Goal: Task Accomplishment & Management: Manage account settings

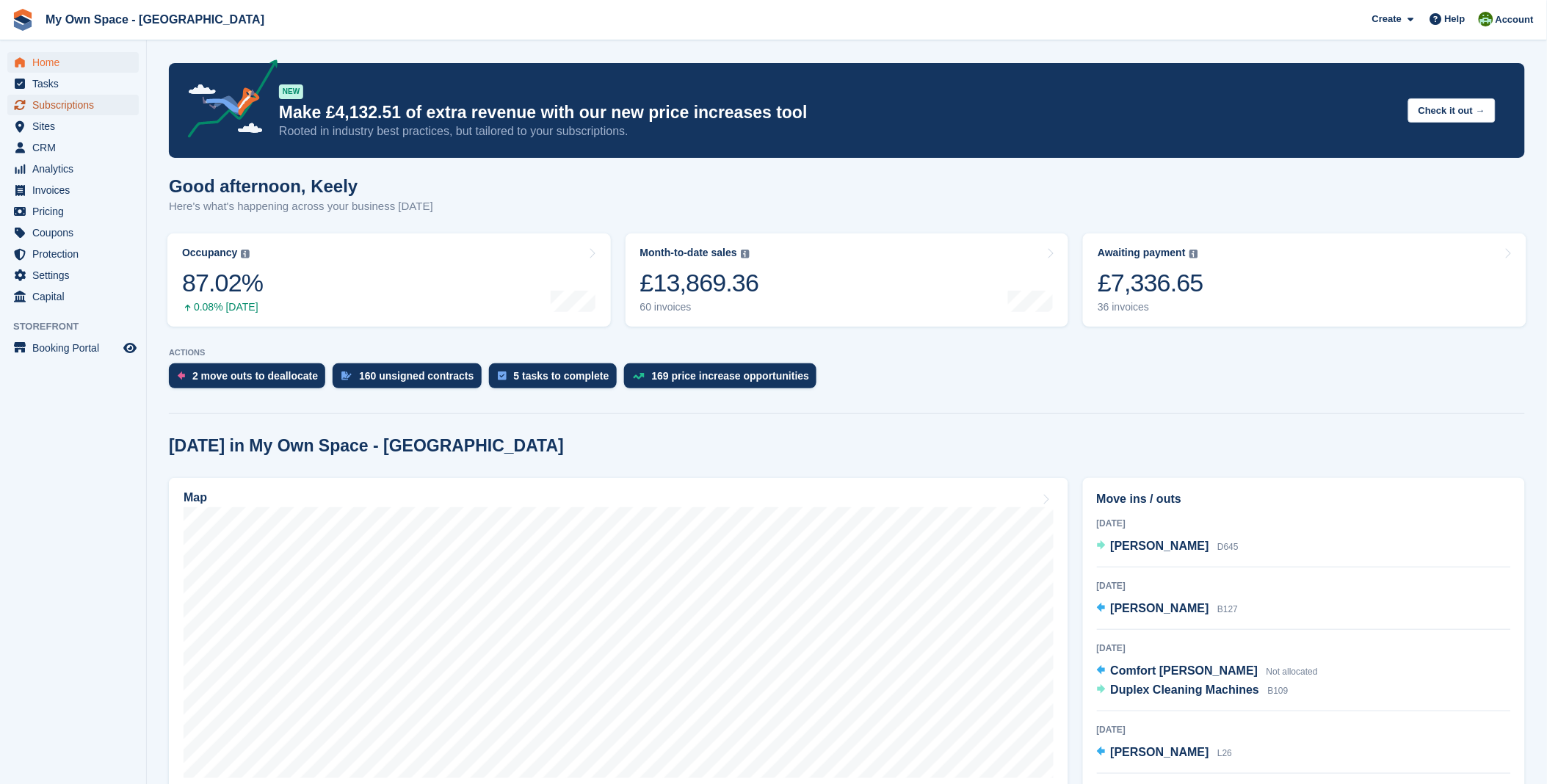
click at [44, 112] on span "Subscriptions" at bounding box center [76, 106] width 88 height 21
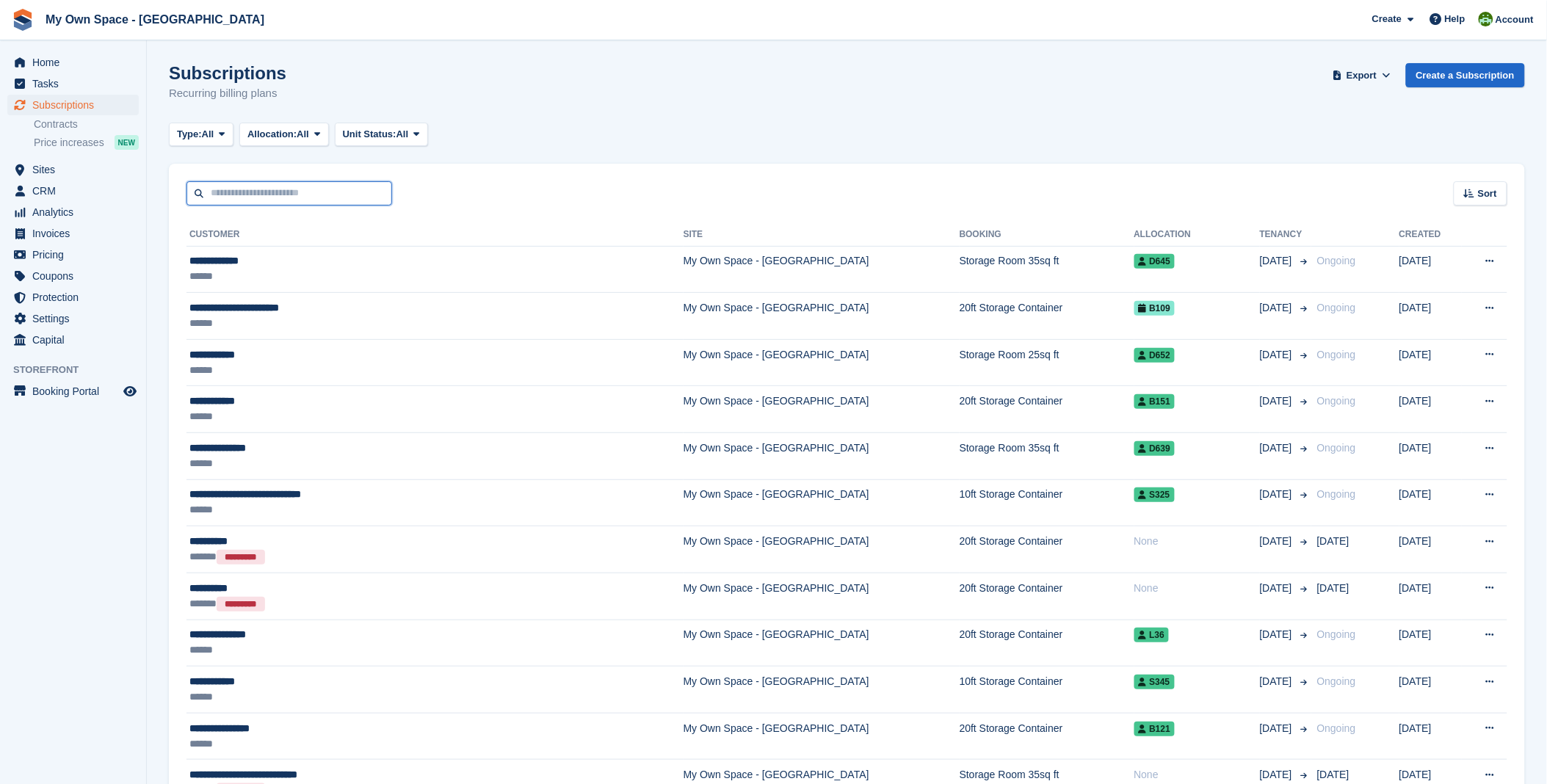
click at [269, 192] on input "text" at bounding box center [290, 194] width 206 height 24
type input "****"
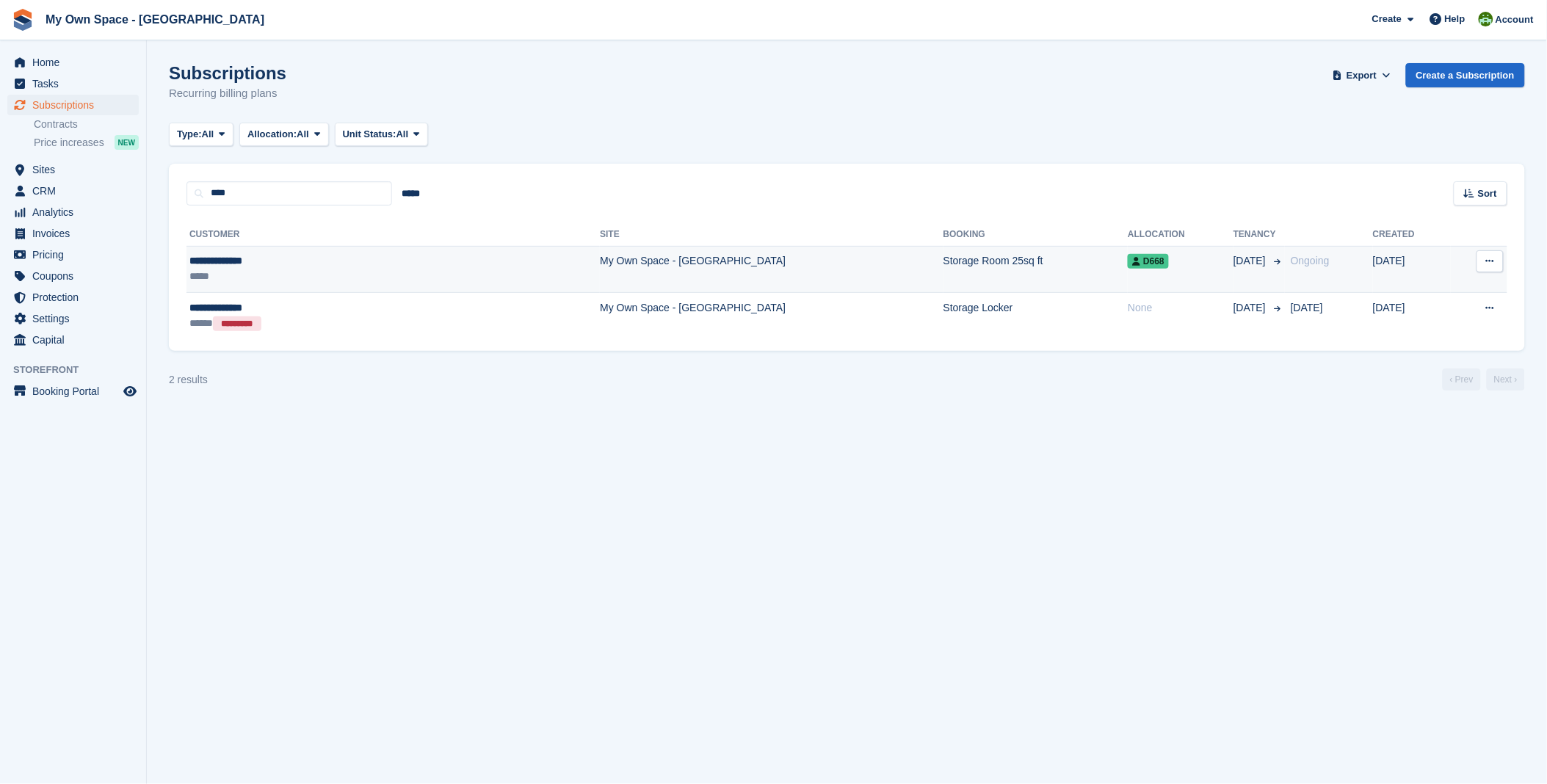
click at [226, 257] on div "**********" at bounding box center [299, 261] width 221 height 16
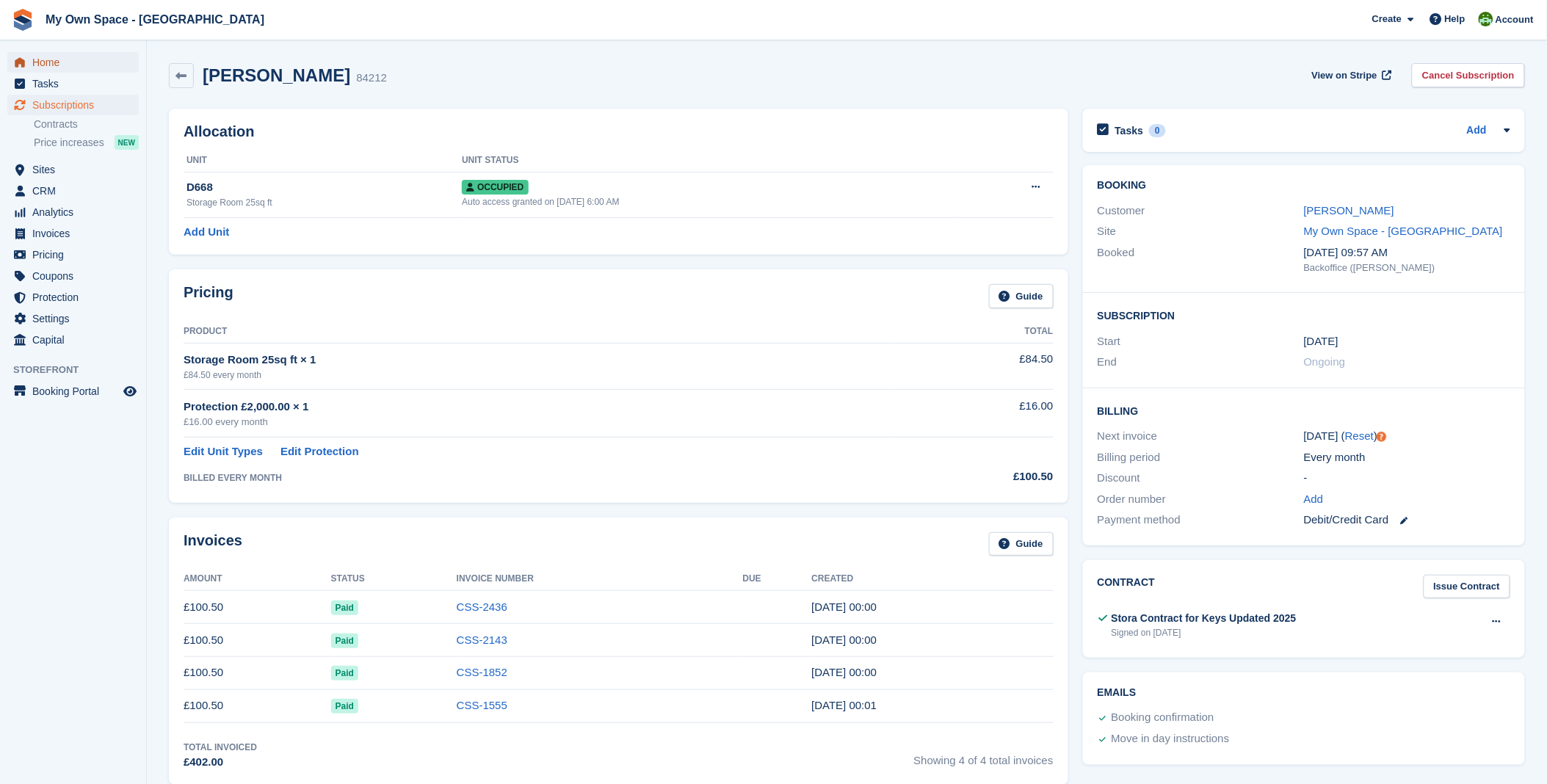
click at [54, 52] on span "Home" at bounding box center [76, 63] width 88 height 21
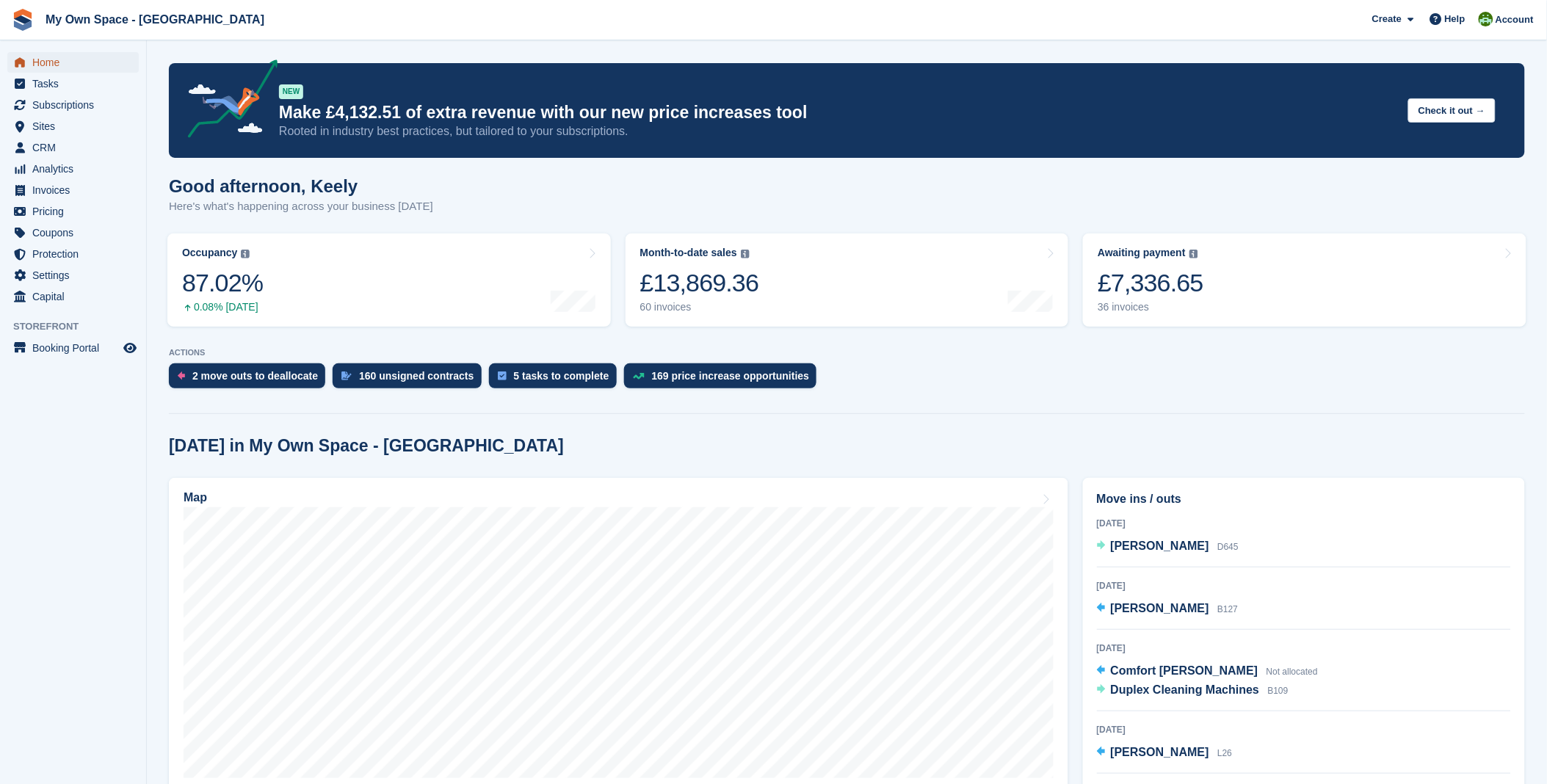
click at [52, 63] on span "Home" at bounding box center [76, 63] width 88 height 21
click at [1134, 552] on span "Emmanuel Atem" at bounding box center [1160, 546] width 99 height 12
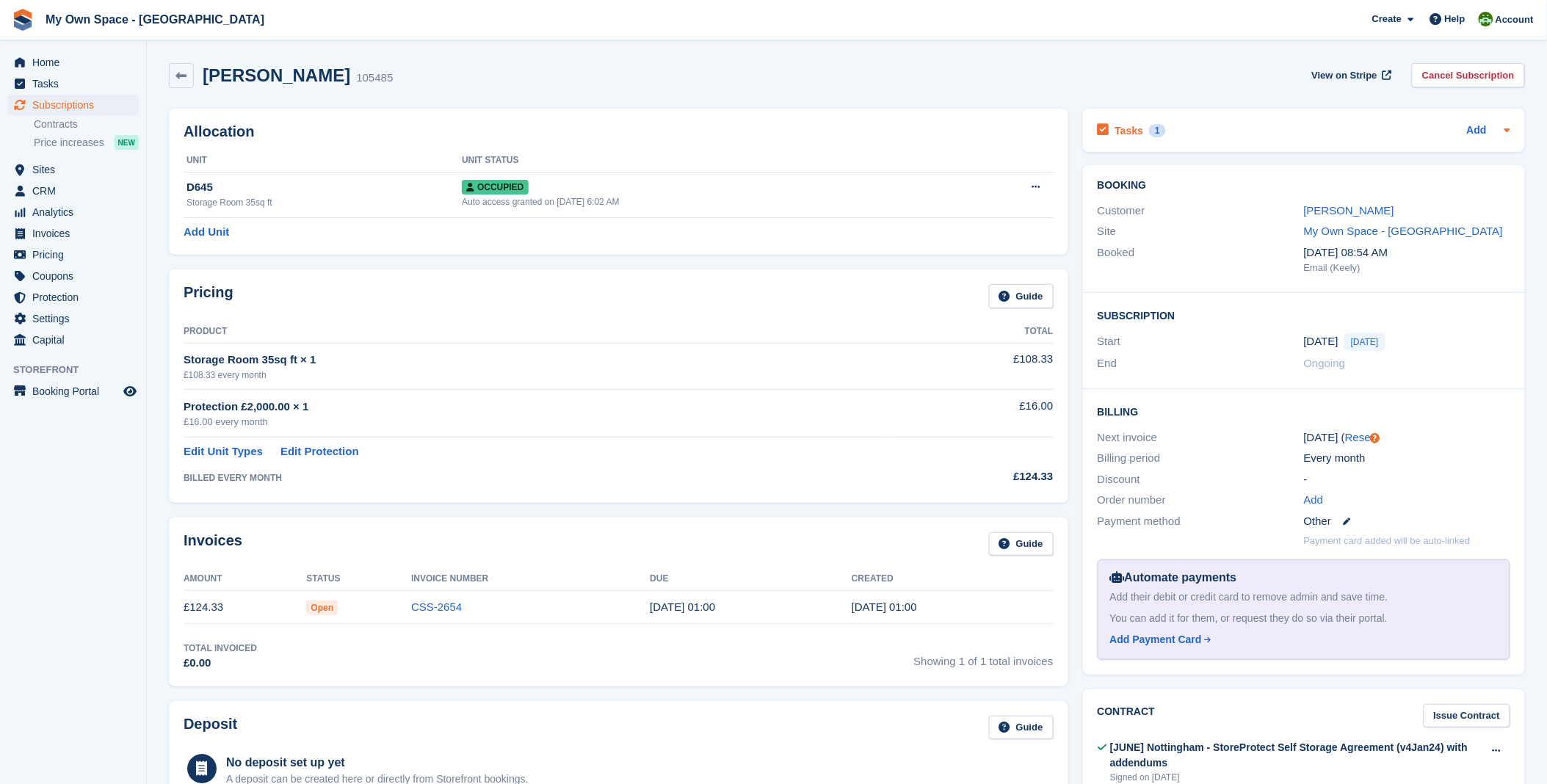
click at [1142, 127] on div "Tasks 1" at bounding box center [1132, 130] width 68 height 20
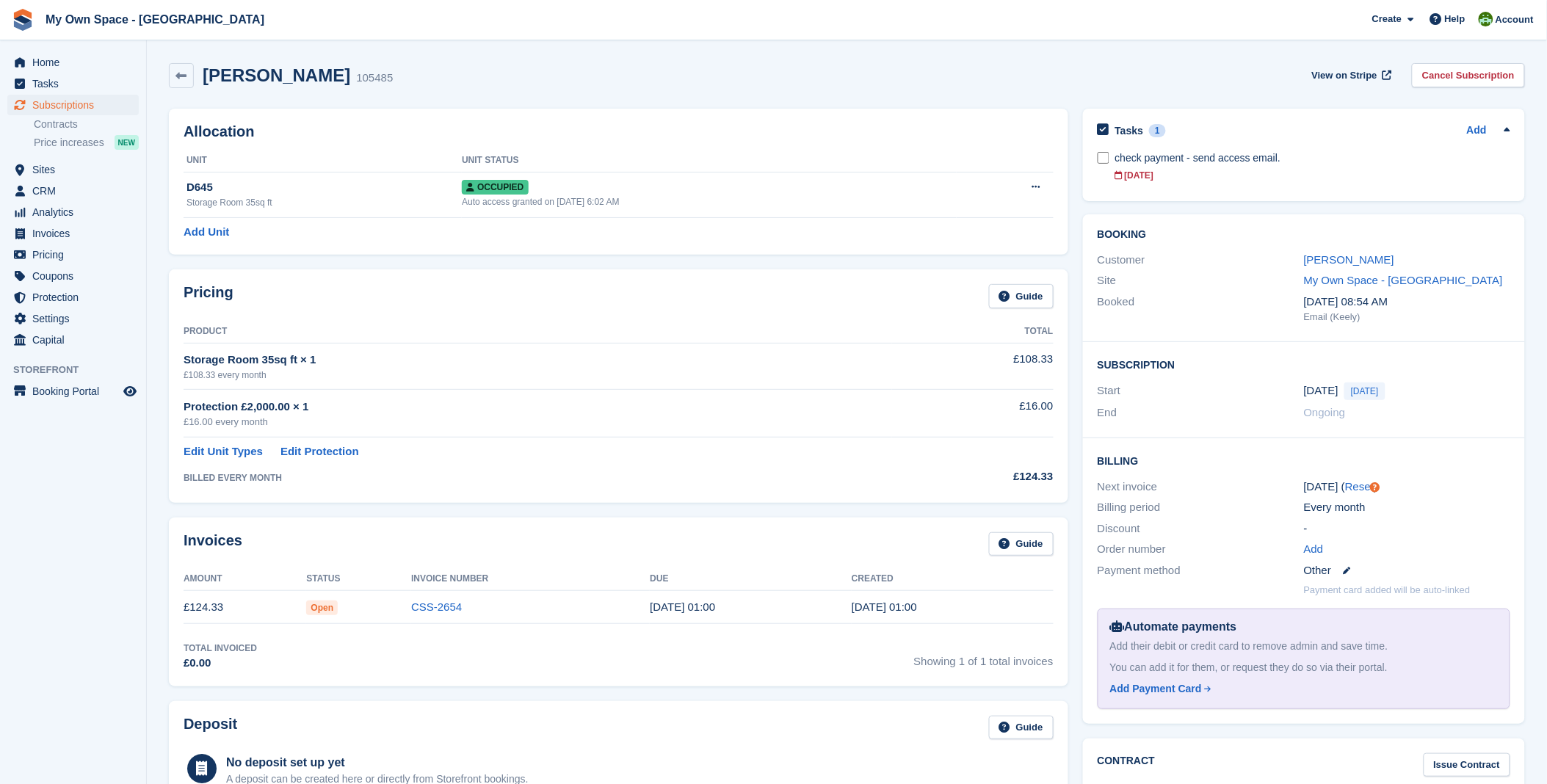
click at [945, 93] on div "Emmanuel Atem 105485 View on Stripe Cancel Subscription" at bounding box center [846, 78] width 1371 height 45
click at [41, 58] on span "Home" at bounding box center [76, 63] width 88 height 21
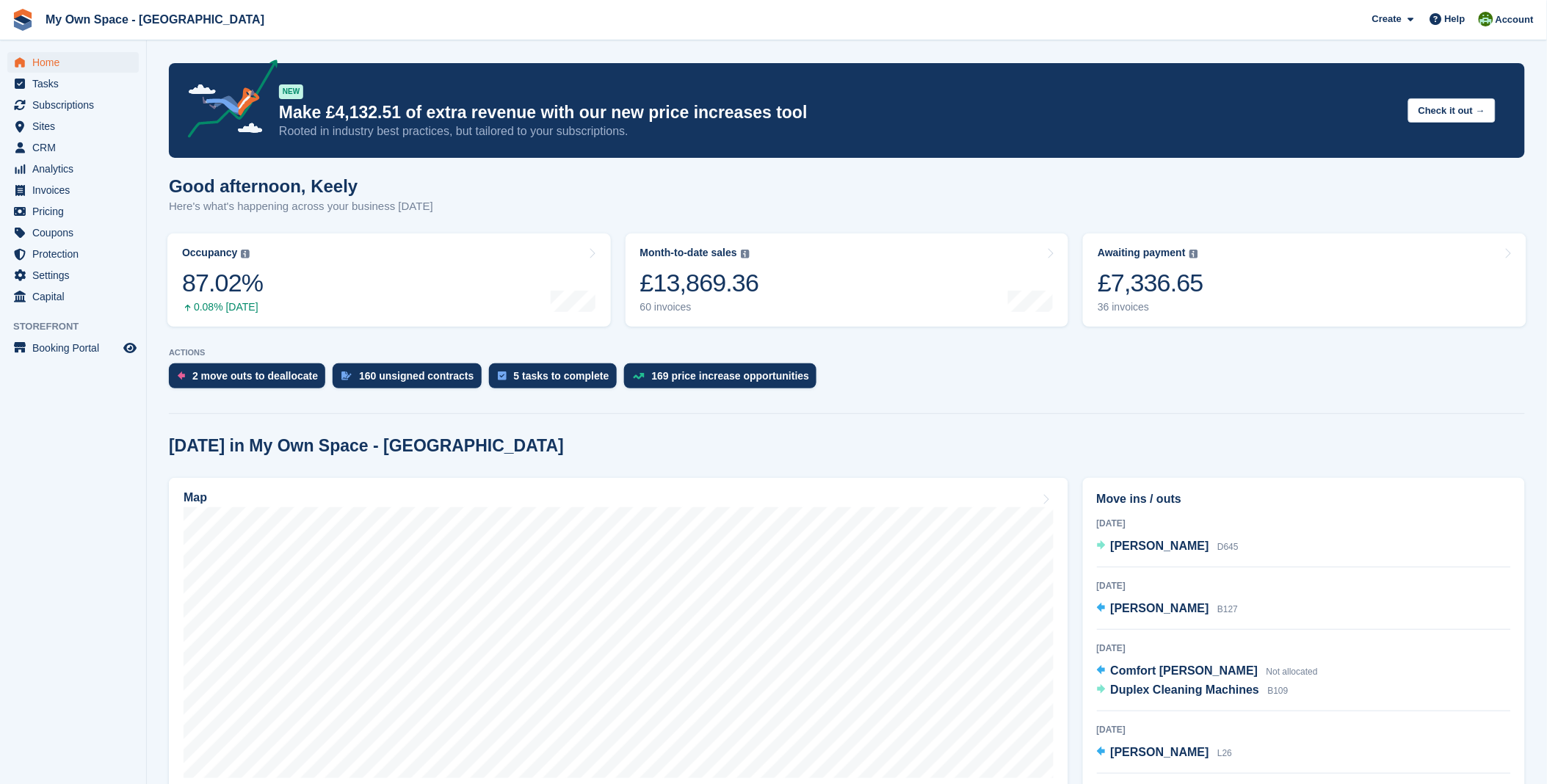
click at [105, 106] on span "Subscriptions" at bounding box center [76, 106] width 88 height 21
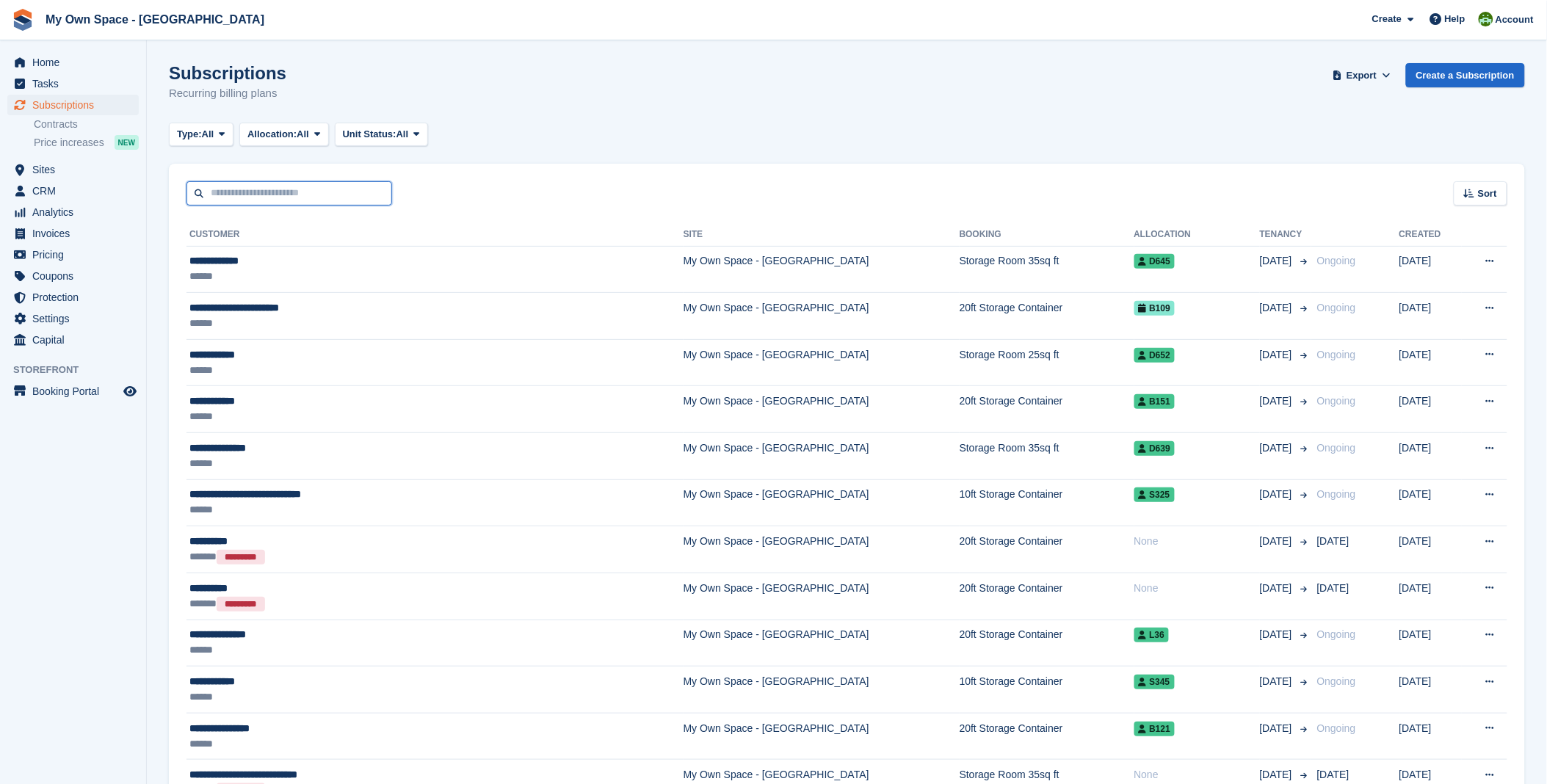
click at [269, 201] on input "text" at bounding box center [290, 194] width 206 height 24
type input "*******"
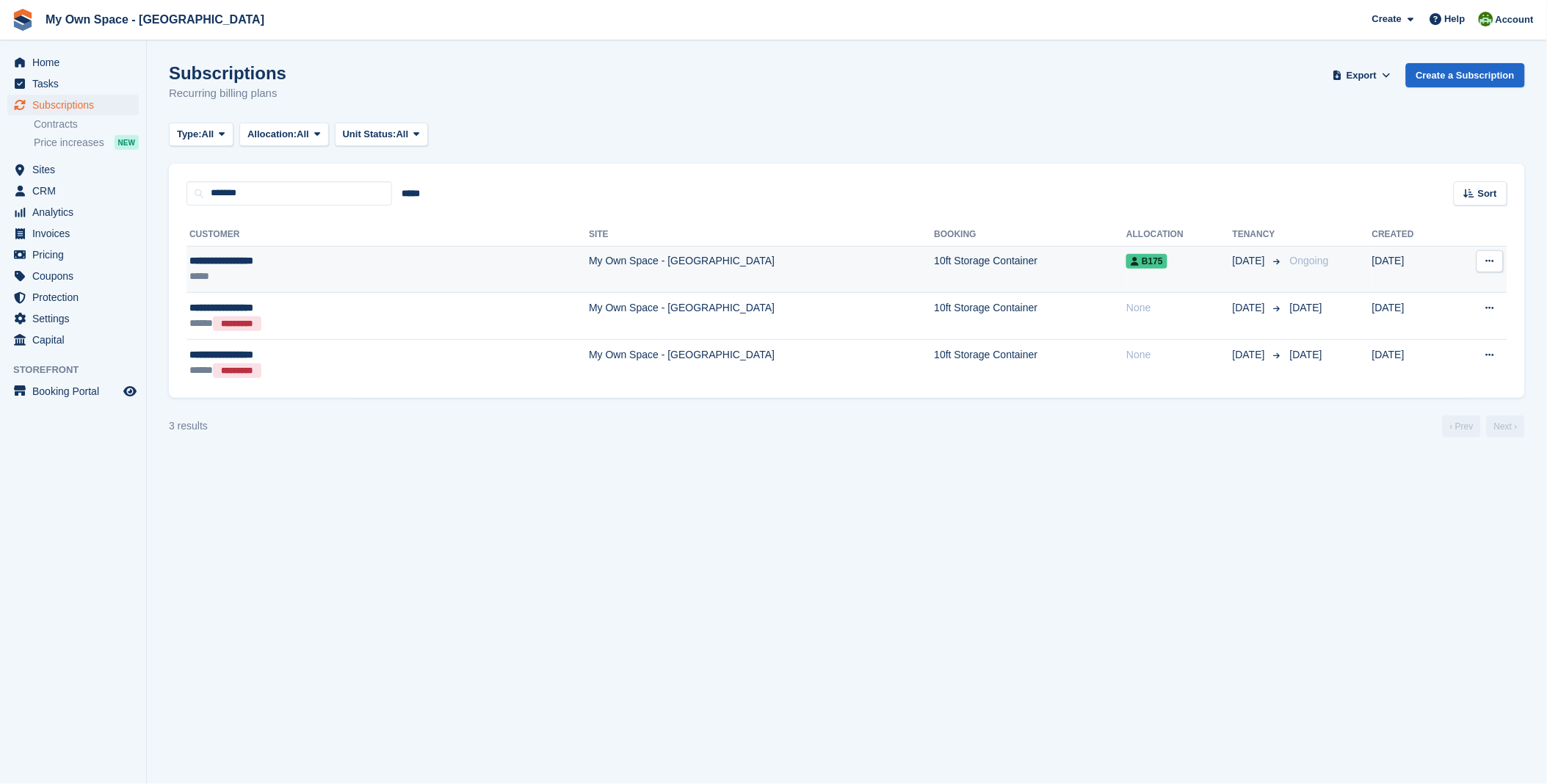
click at [240, 267] on div "**********" at bounding box center [296, 261] width 214 height 16
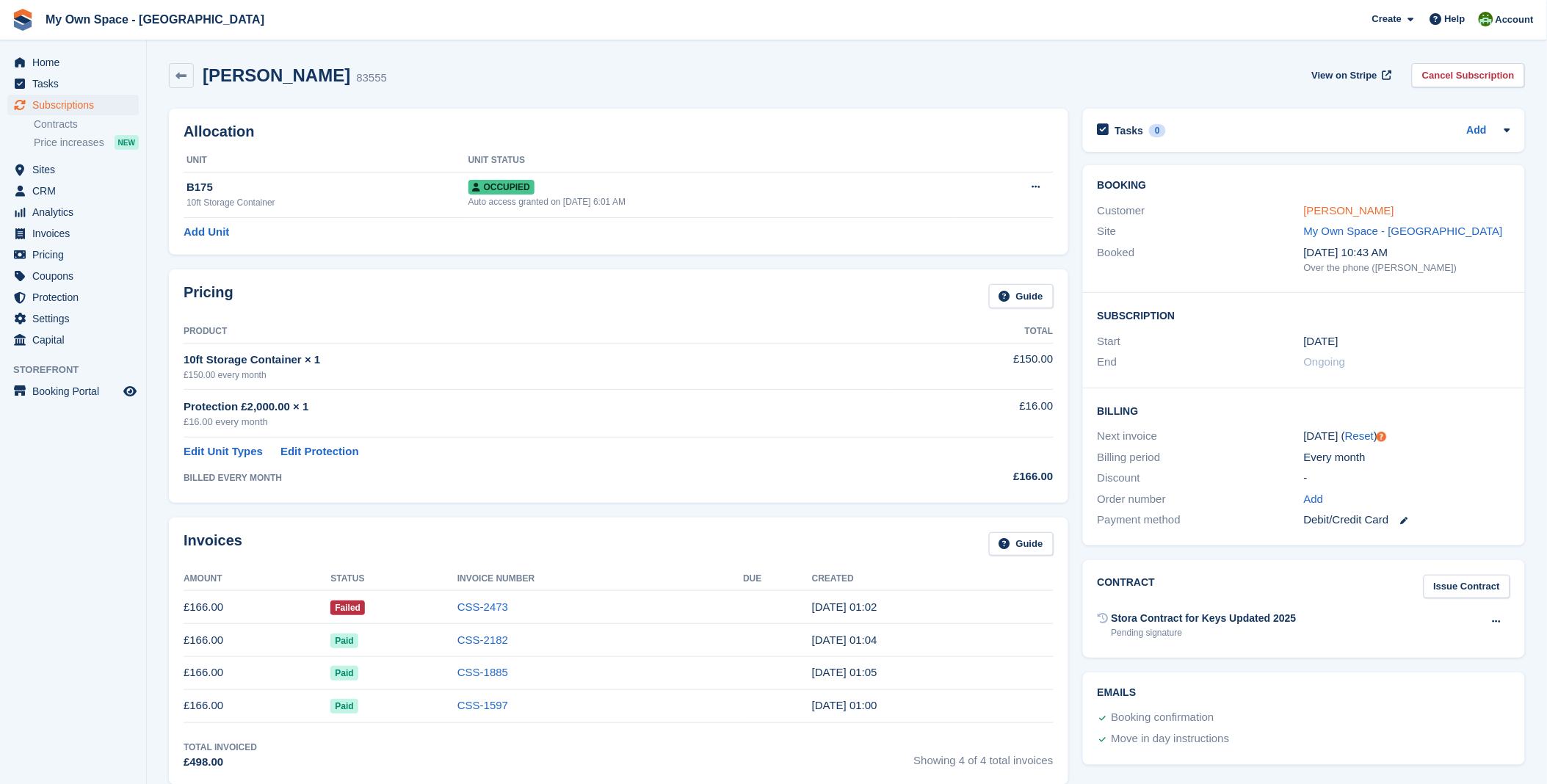
click at [1329, 215] on link "[PERSON_NAME]" at bounding box center [1350, 210] width 91 height 12
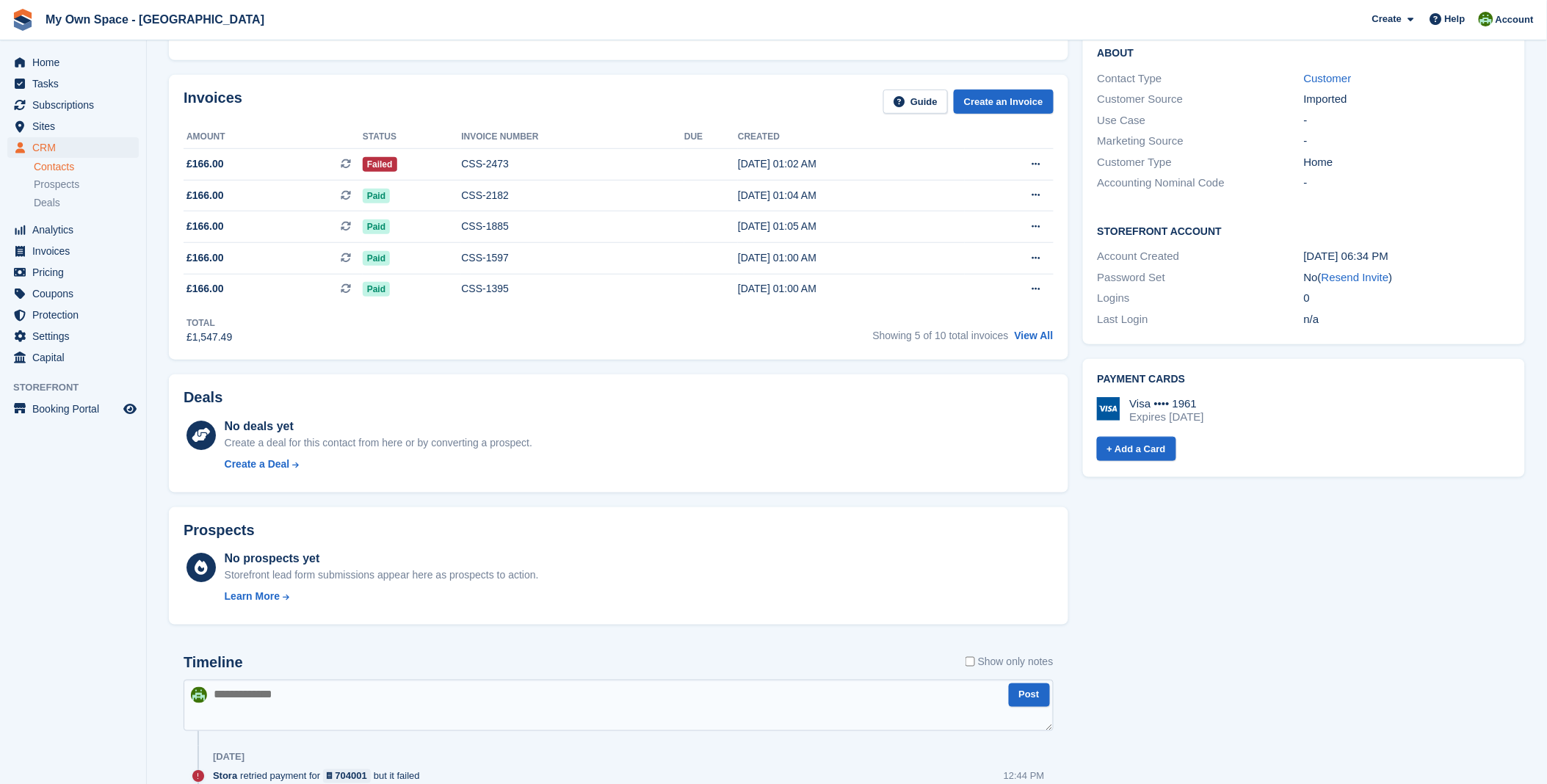
scroll to position [326, 0]
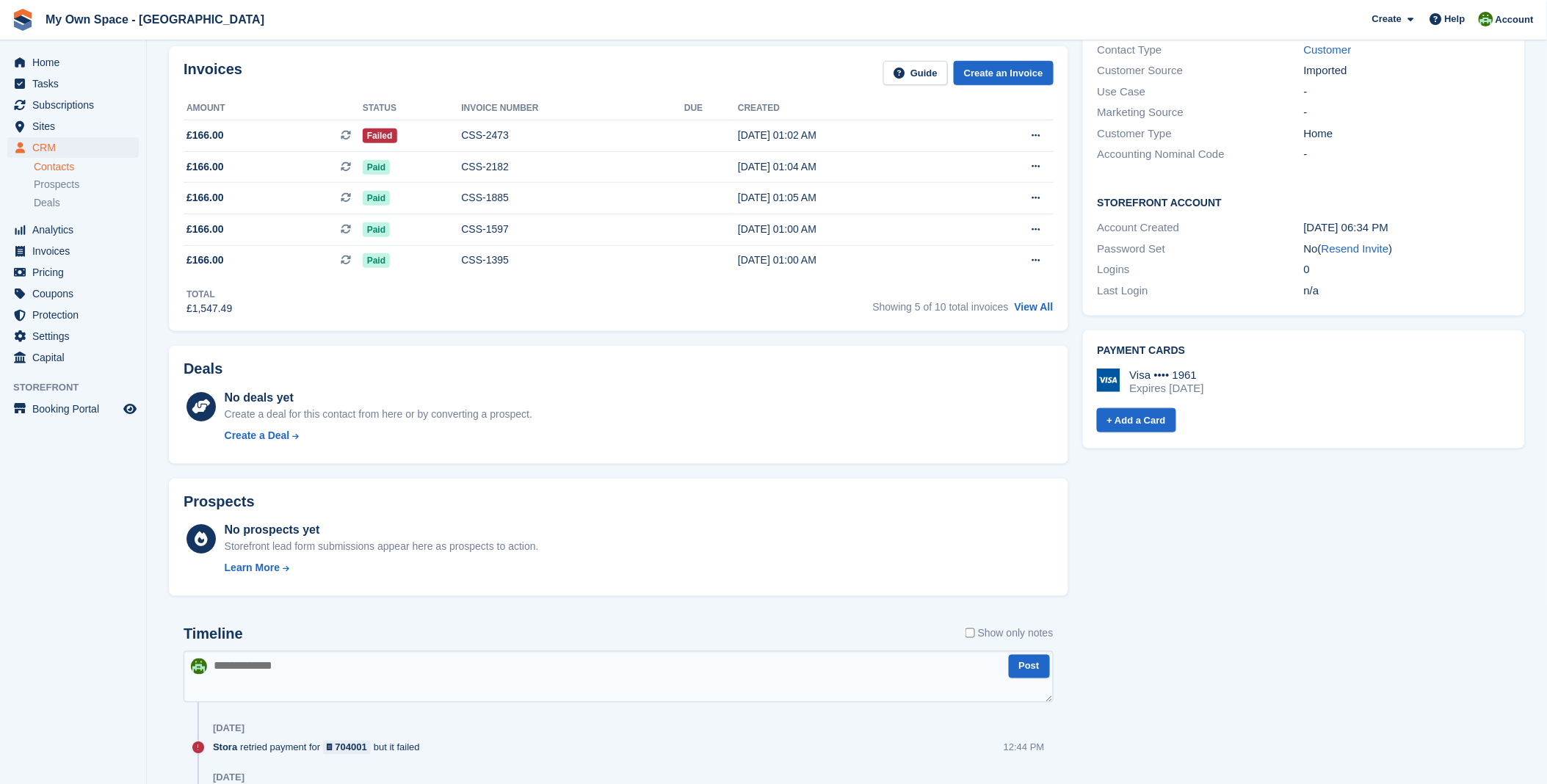
click at [1137, 387] on div "Expires [DATE]" at bounding box center [1167, 388] width 74 height 13
click at [1109, 378] on img at bounding box center [1108, 379] width 24 height 24
click at [1137, 427] on link "+ Add a Card" at bounding box center [1136, 420] width 79 height 24
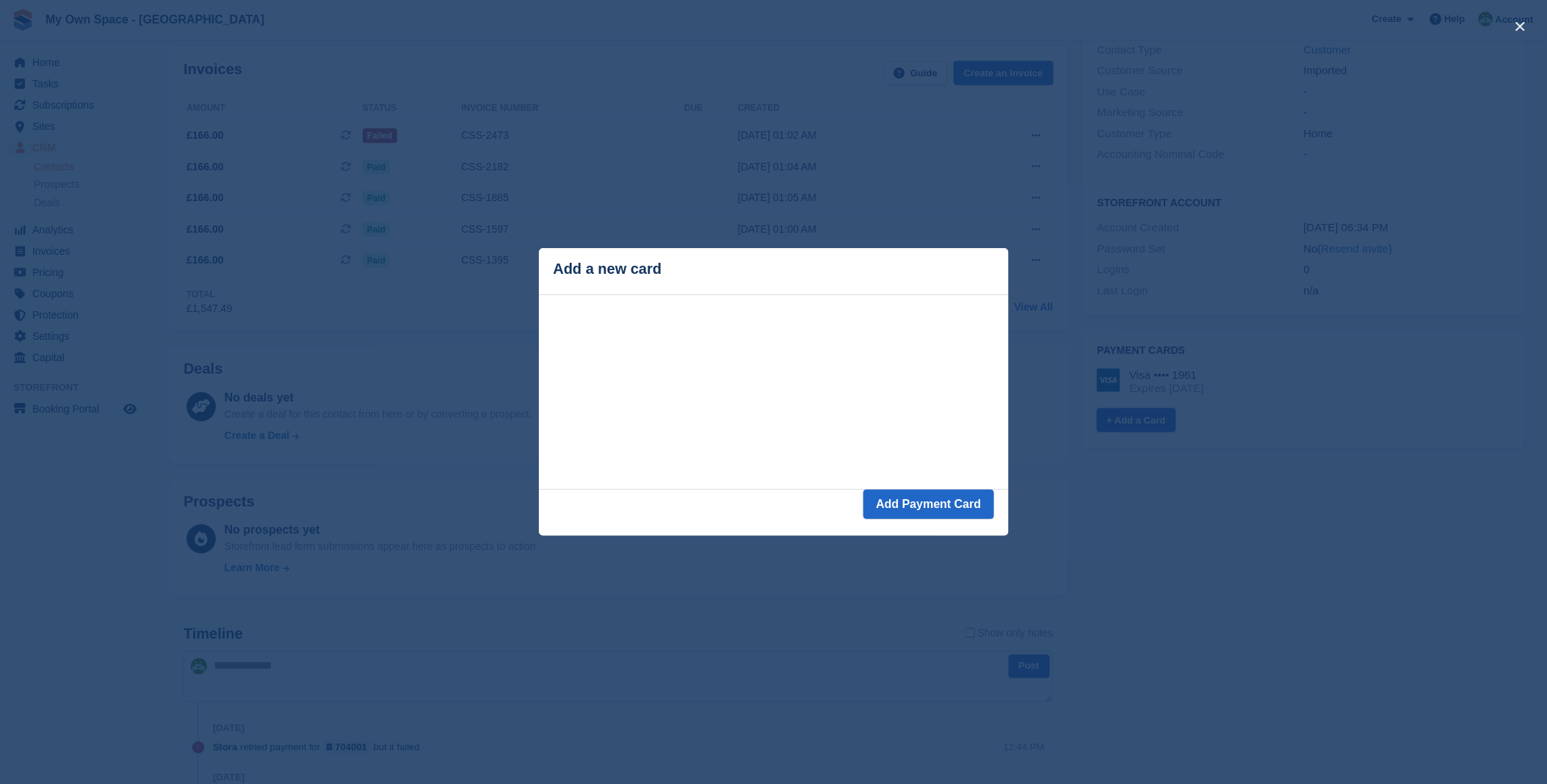
click at [970, 215] on div "close" at bounding box center [773, 392] width 1547 height 784
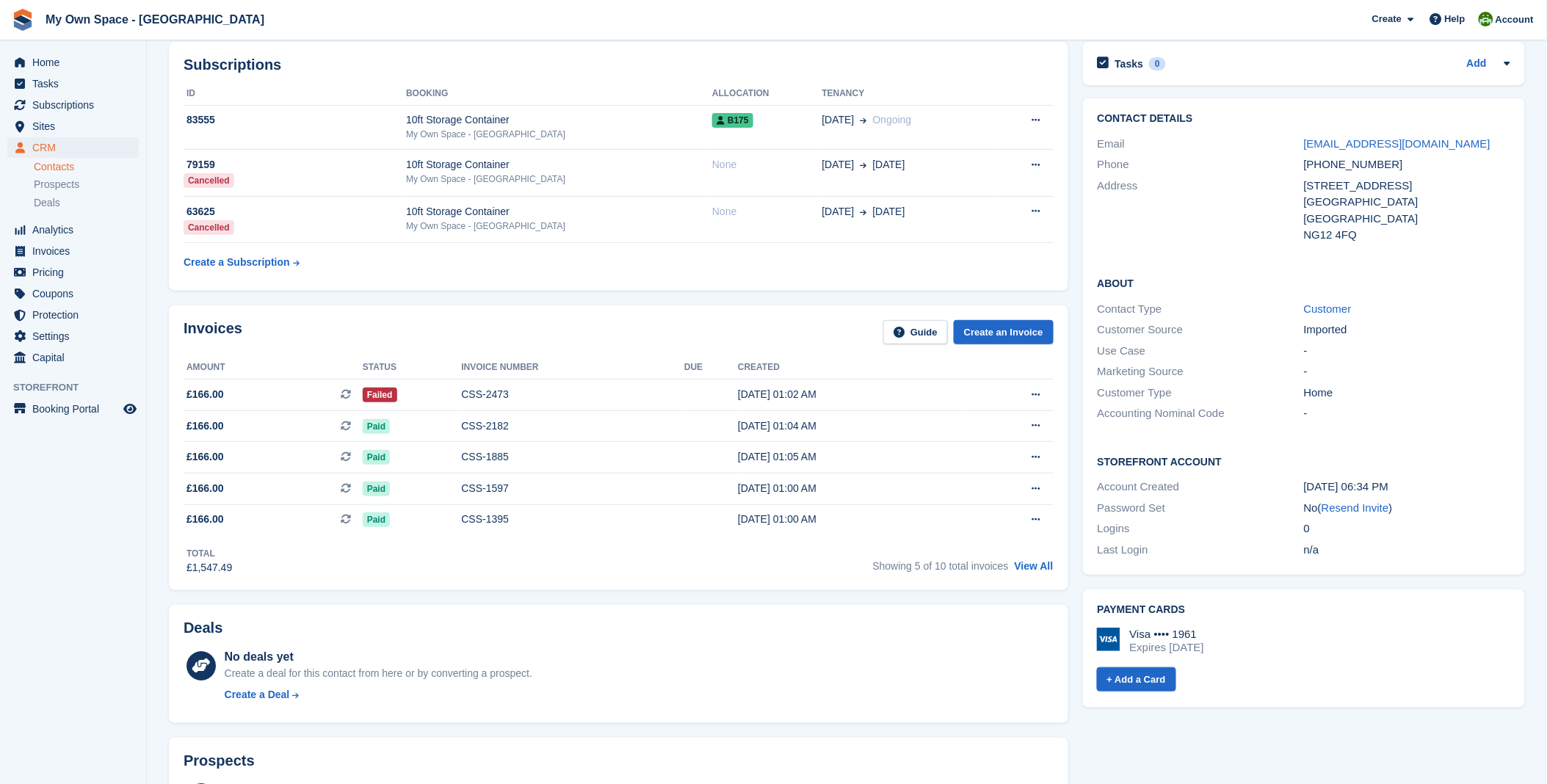
scroll to position [0, 0]
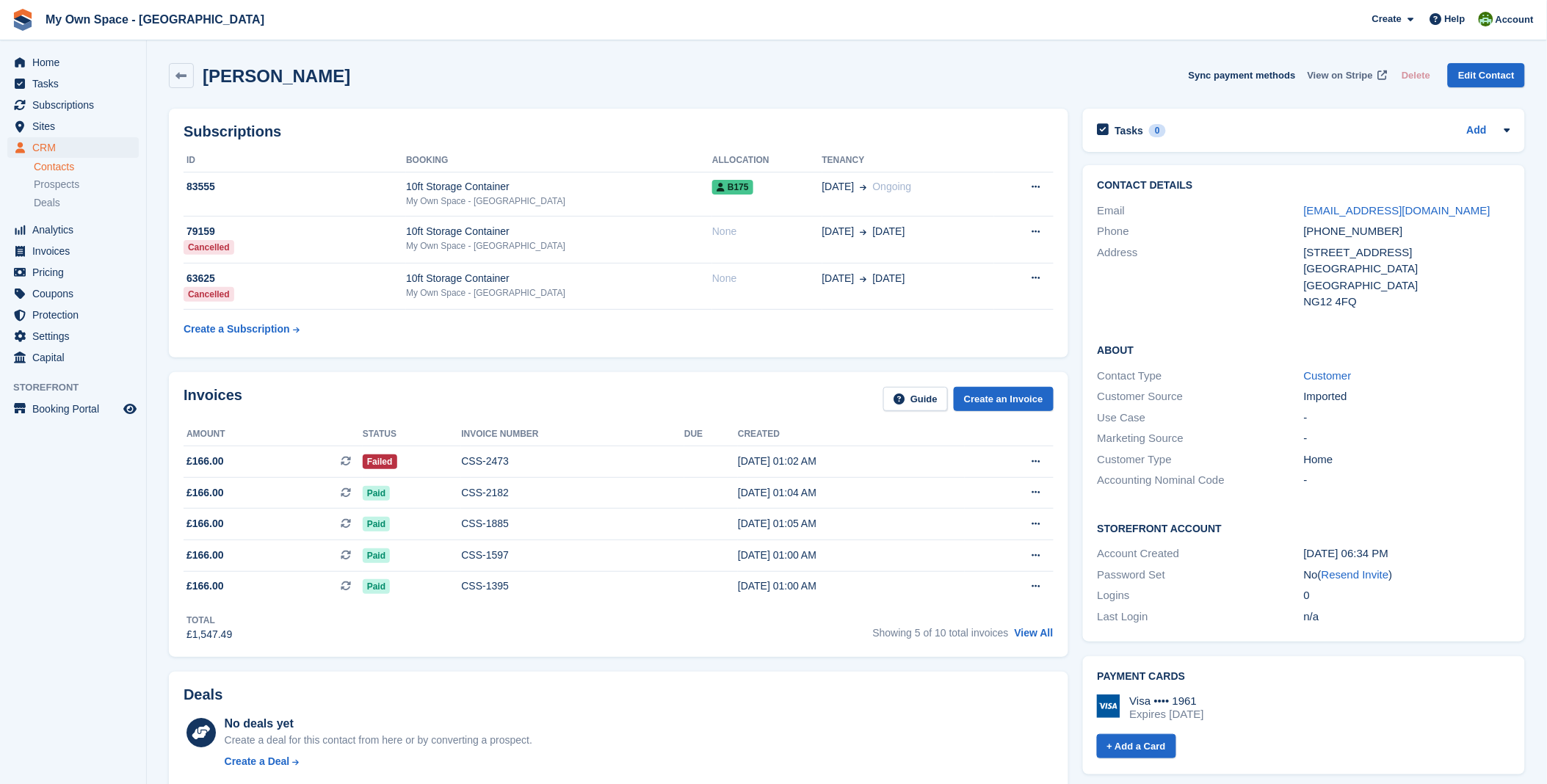
click at [1360, 72] on span "View on Stripe" at bounding box center [1340, 75] width 65 height 15
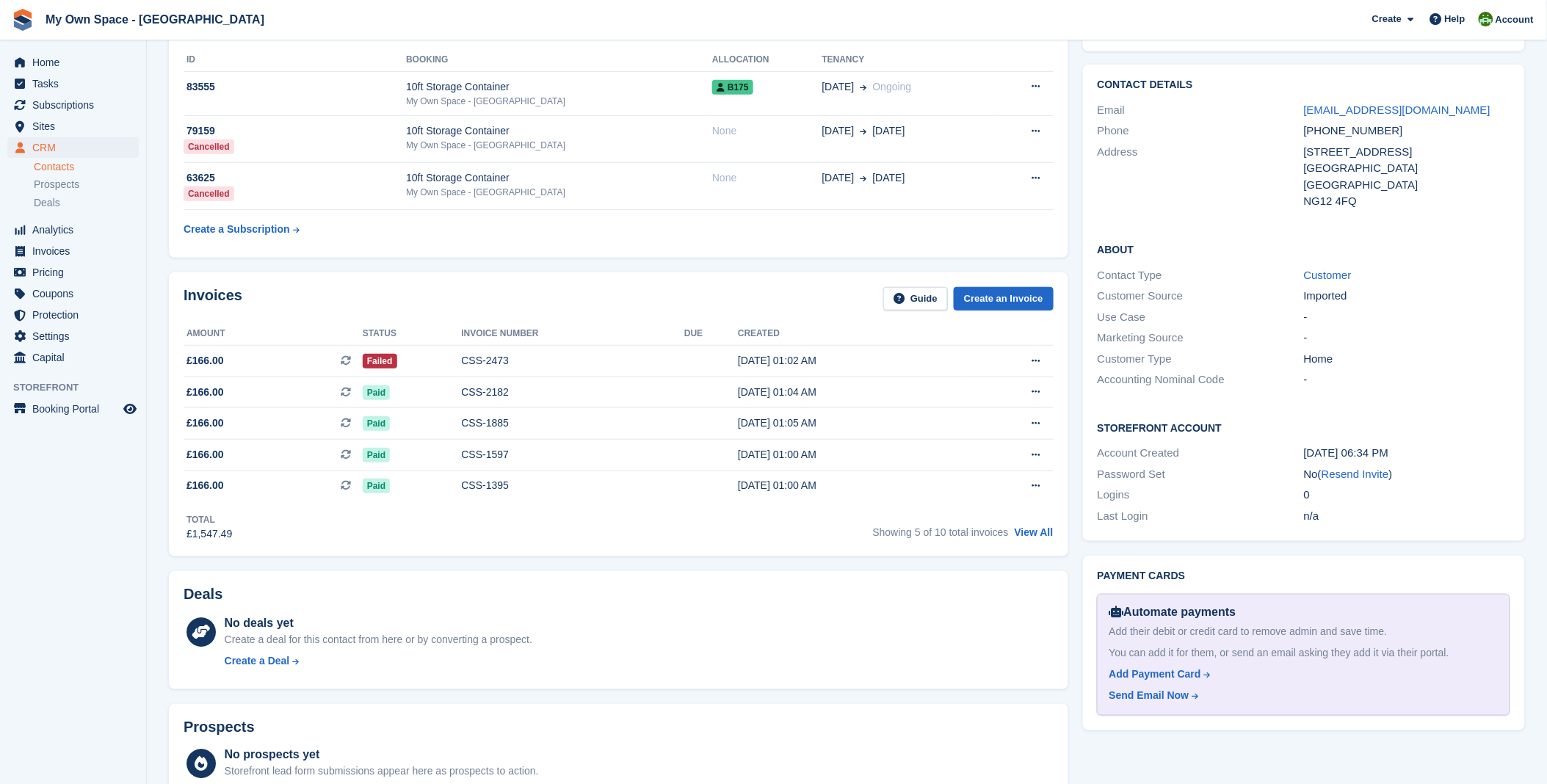
scroll to position [326, 0]
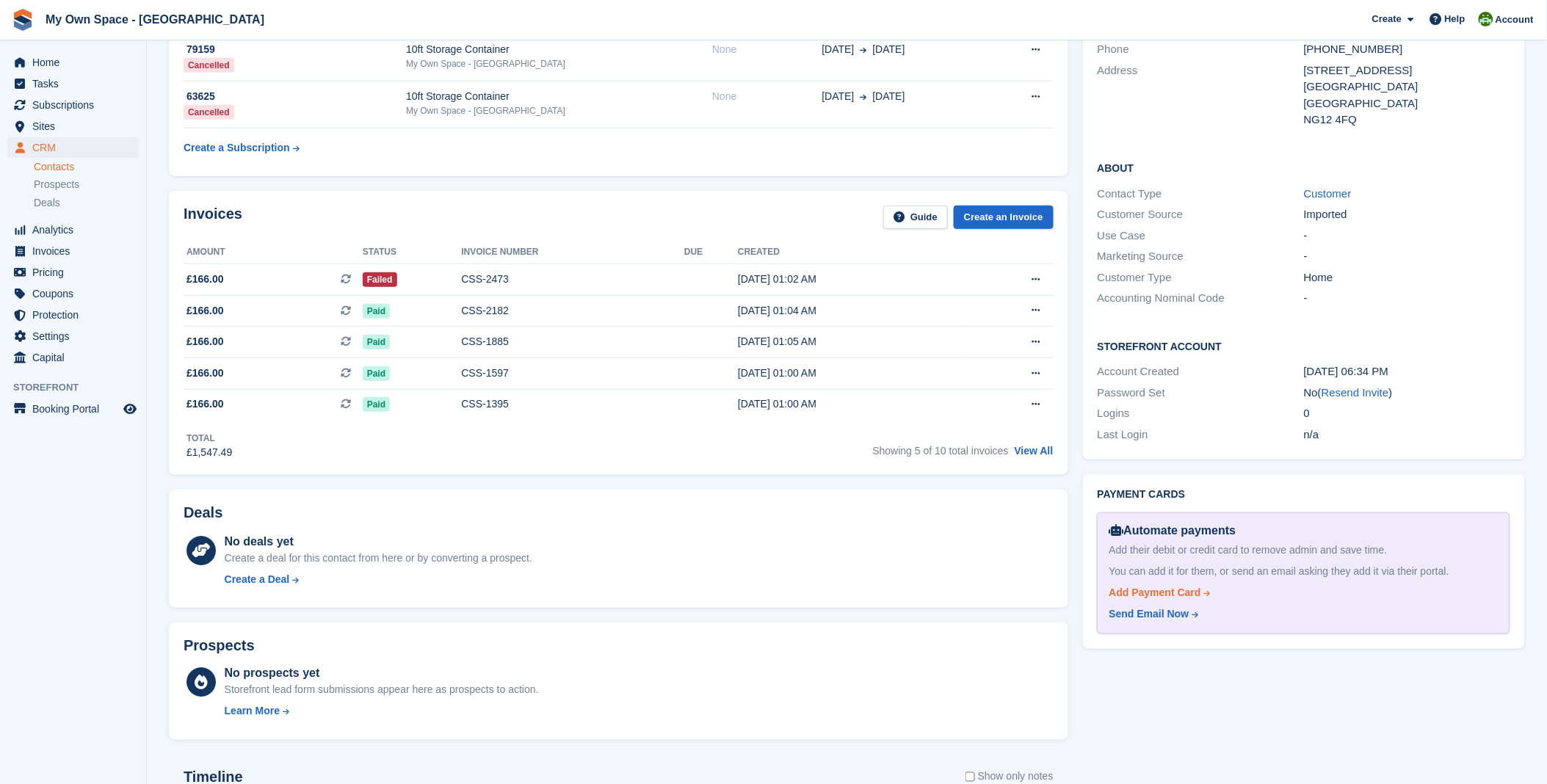
click at [1166, 592] on div "Add Payment Card" at bounding box center [1155, 593] width 92 height 16
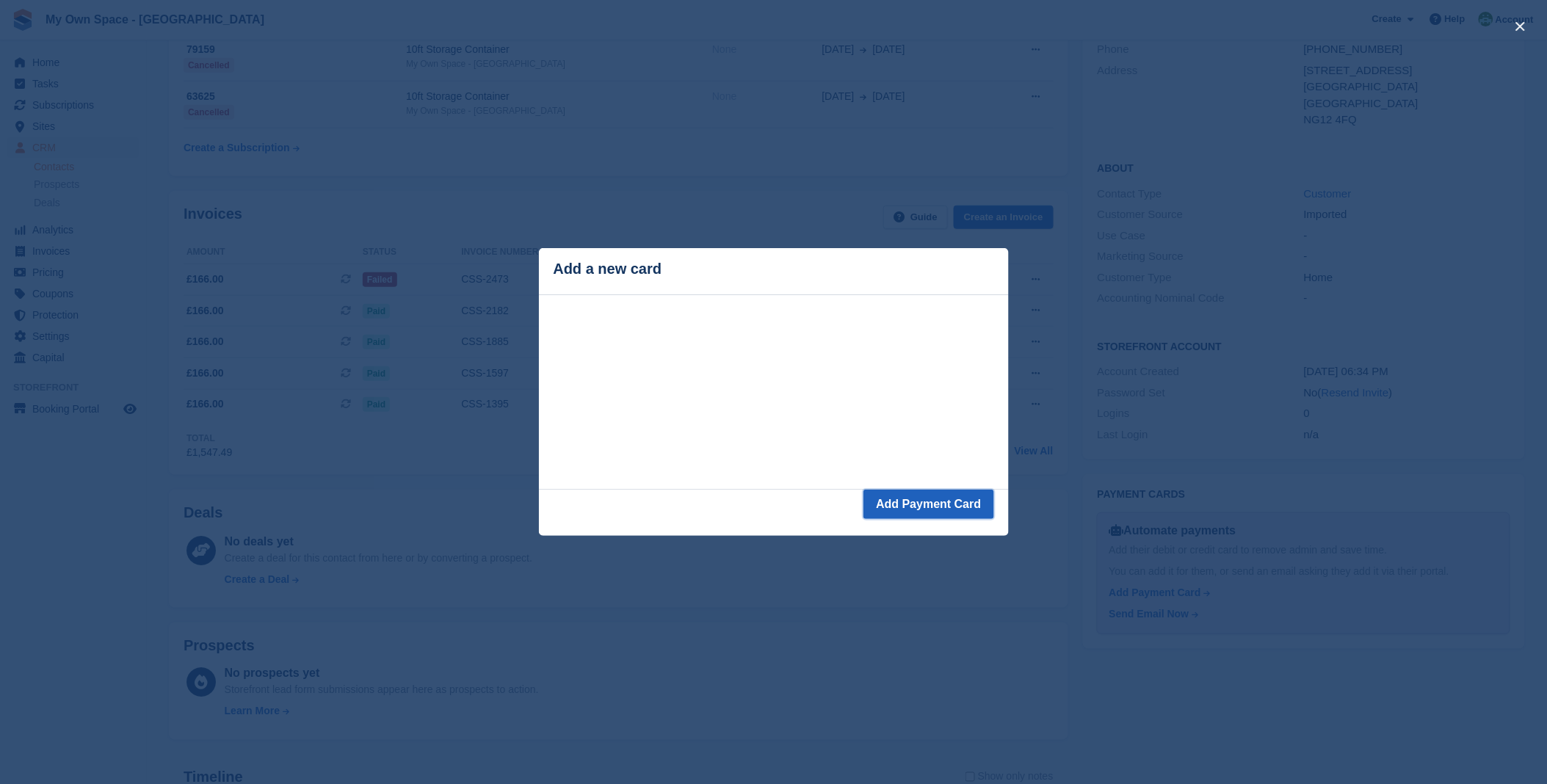
click at [936, 519] on button "Add Payment Card" at bounding box center [928, 504] width 130 height 30
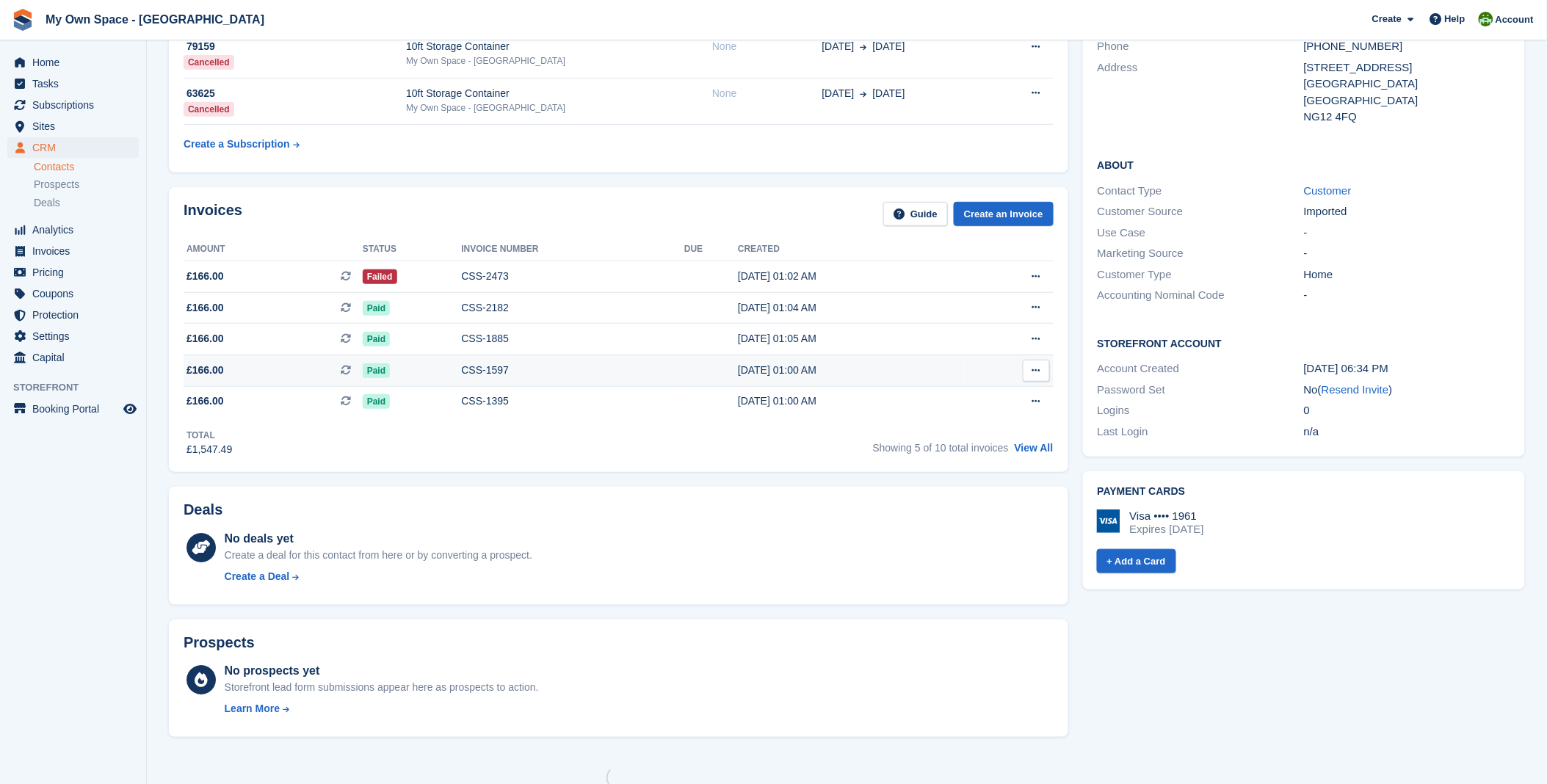
scroll to position [185, 0]
click at [462, 280] on div "CSS-2473" at bounding box center [573, 276] width 223 height 16
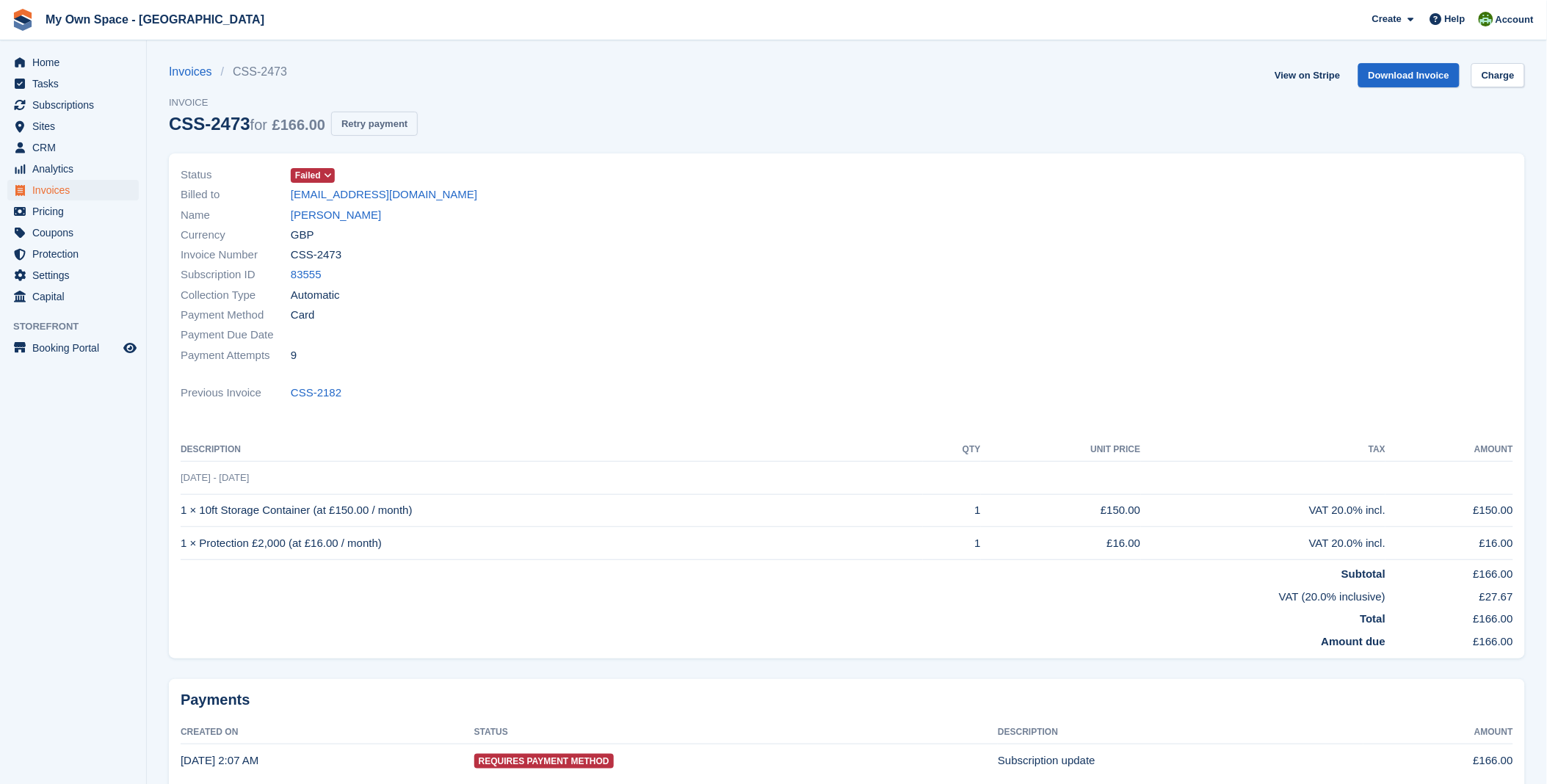
click at [401, 127] on button "Retry payment" at bounding box center [374, 124] width 86 height 24
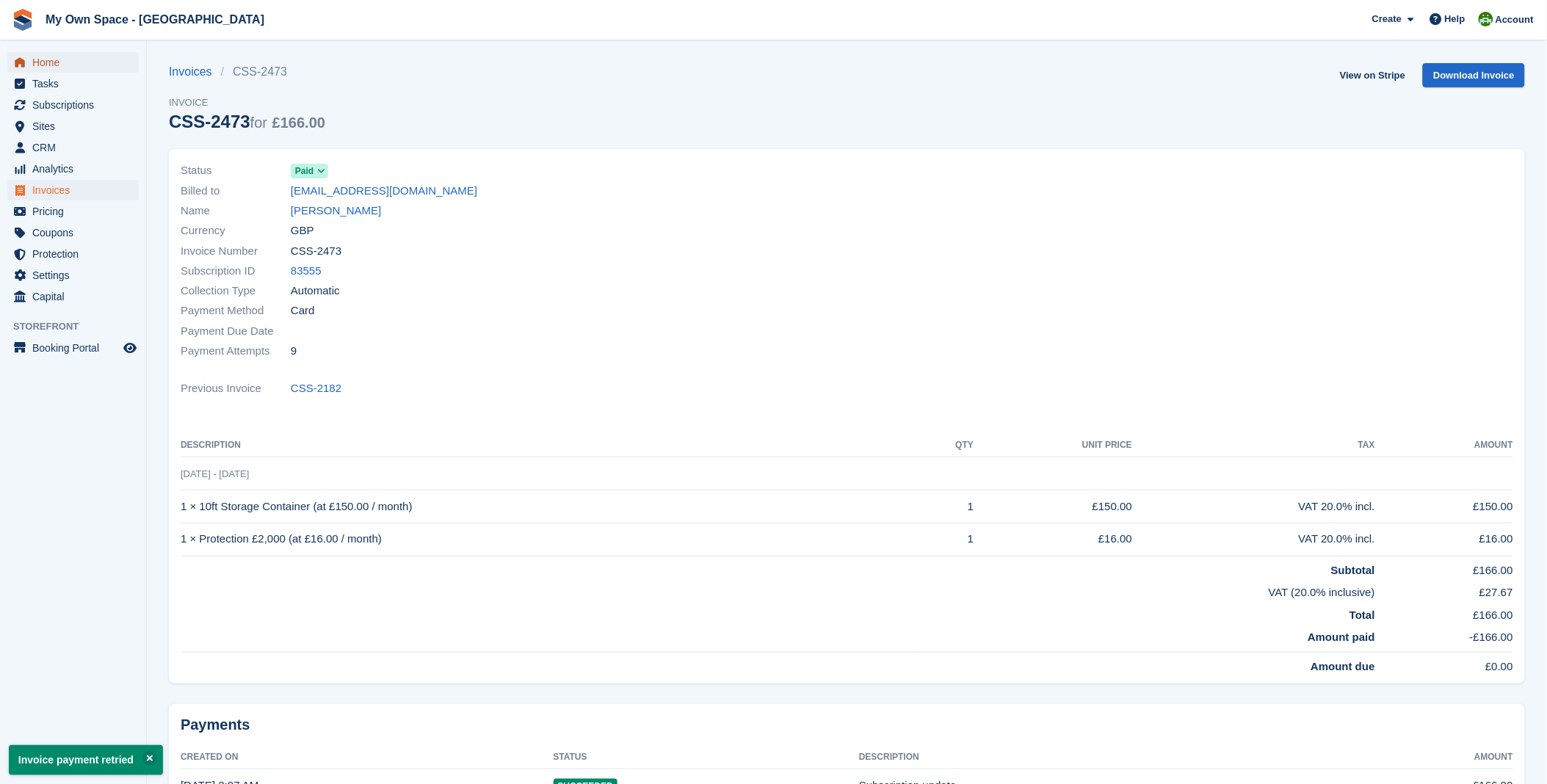
click at [53, 60] on span "Home" at bounding box center [76, 63] width 88 height 21
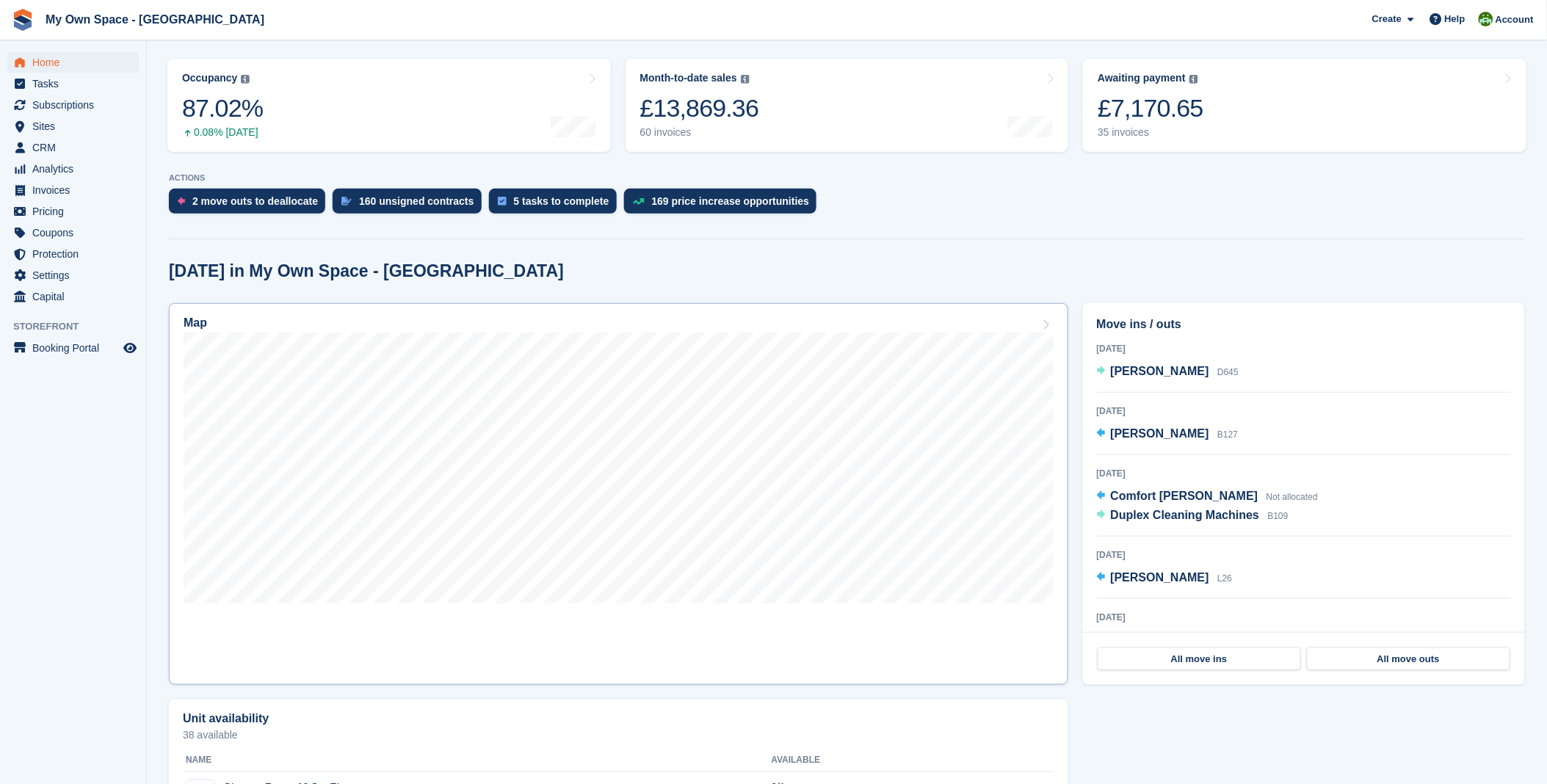
scroll to position [81, 0]
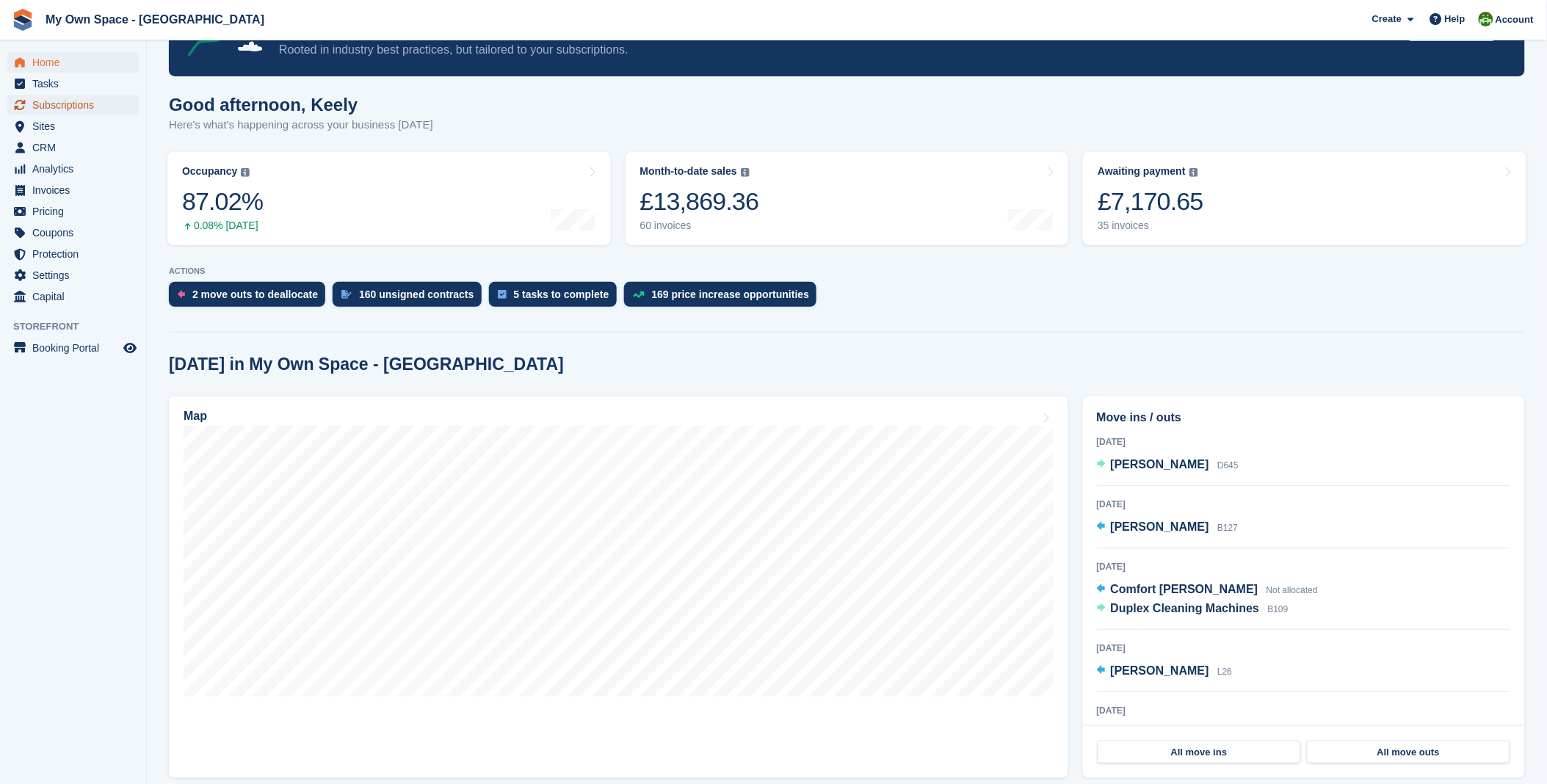
click at [84, 103] on span "Subscriptions" at bounding box center [76, 106] width 88 height 21
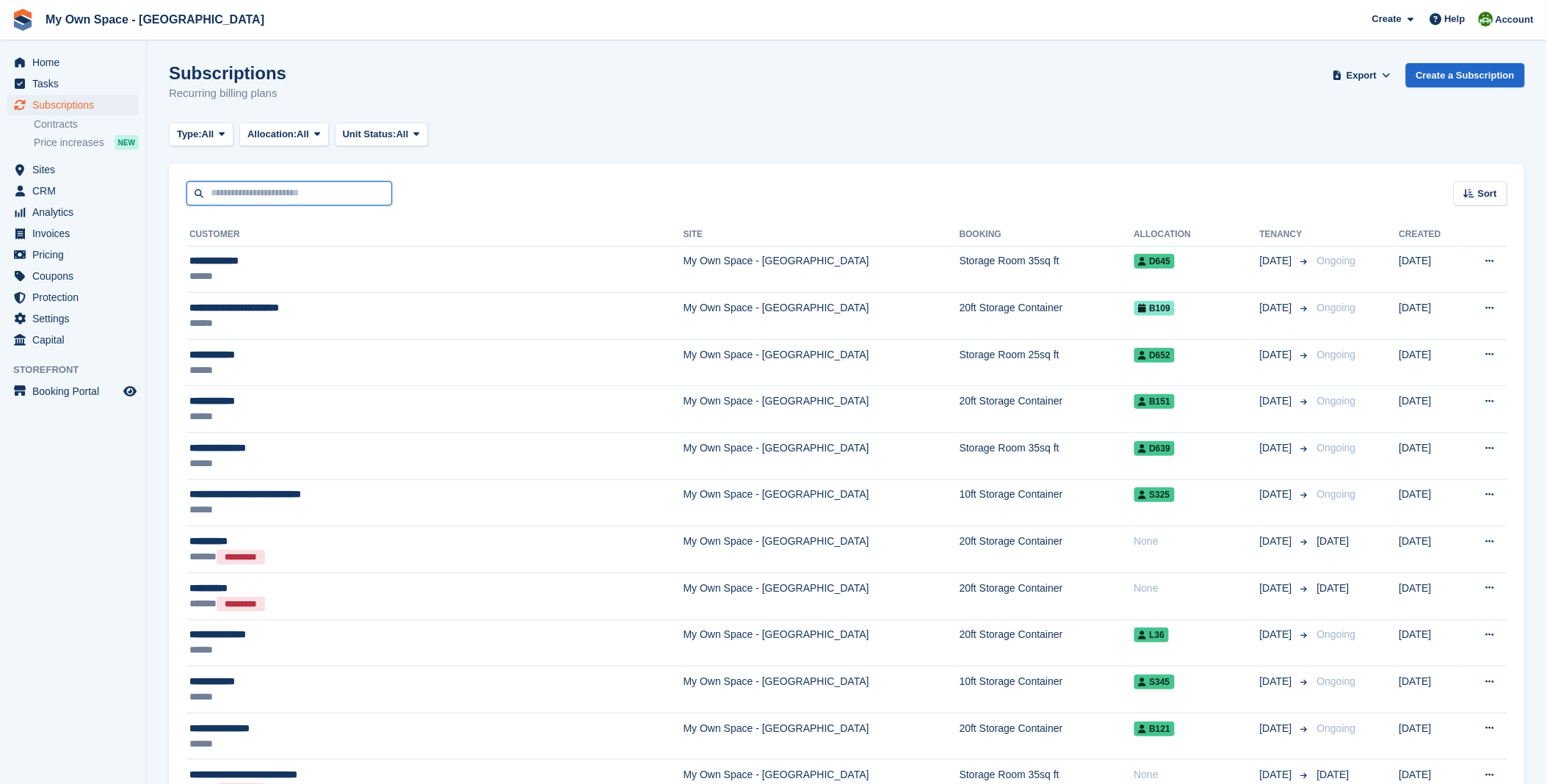
click at [269, 196] on input "text" at bounding box center [290, 194] width 206 height 24
type input "*****"
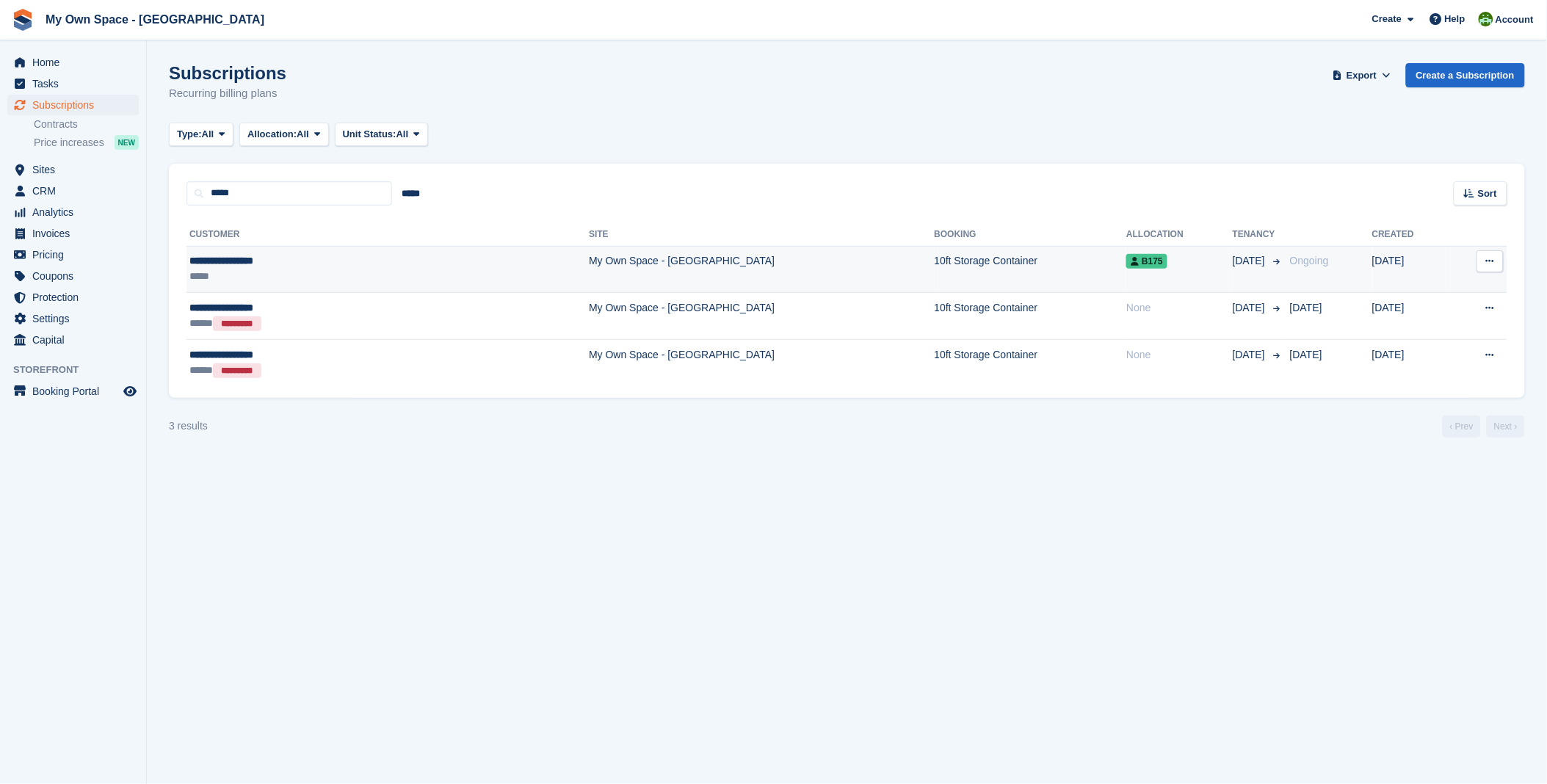
click at [250, 269] on div "*****" at bounding box center [296, 276] width 214 height 16
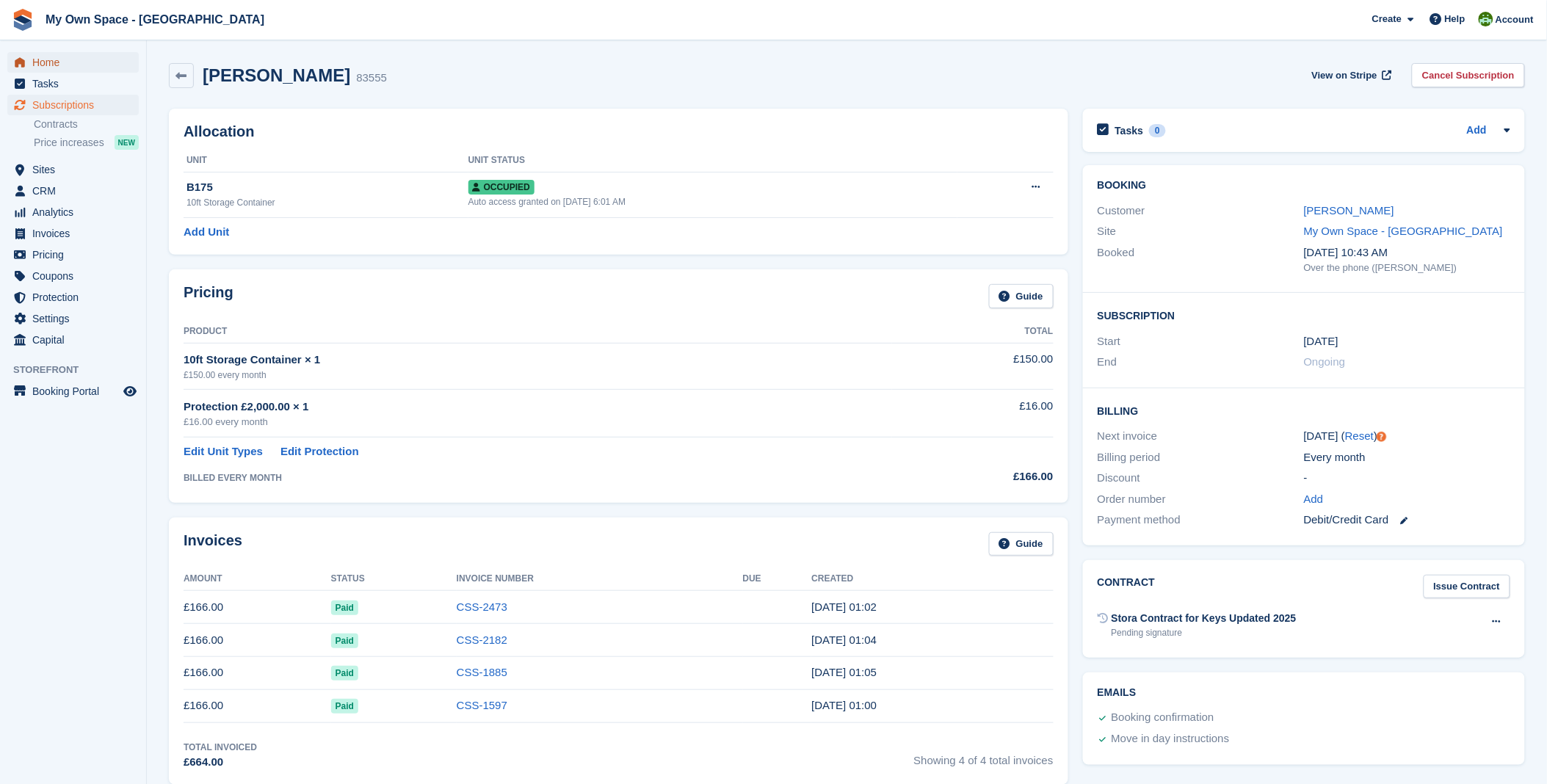
click at [45, 65] on span "Home" at bounding box center [76, 63] width 88 height 21
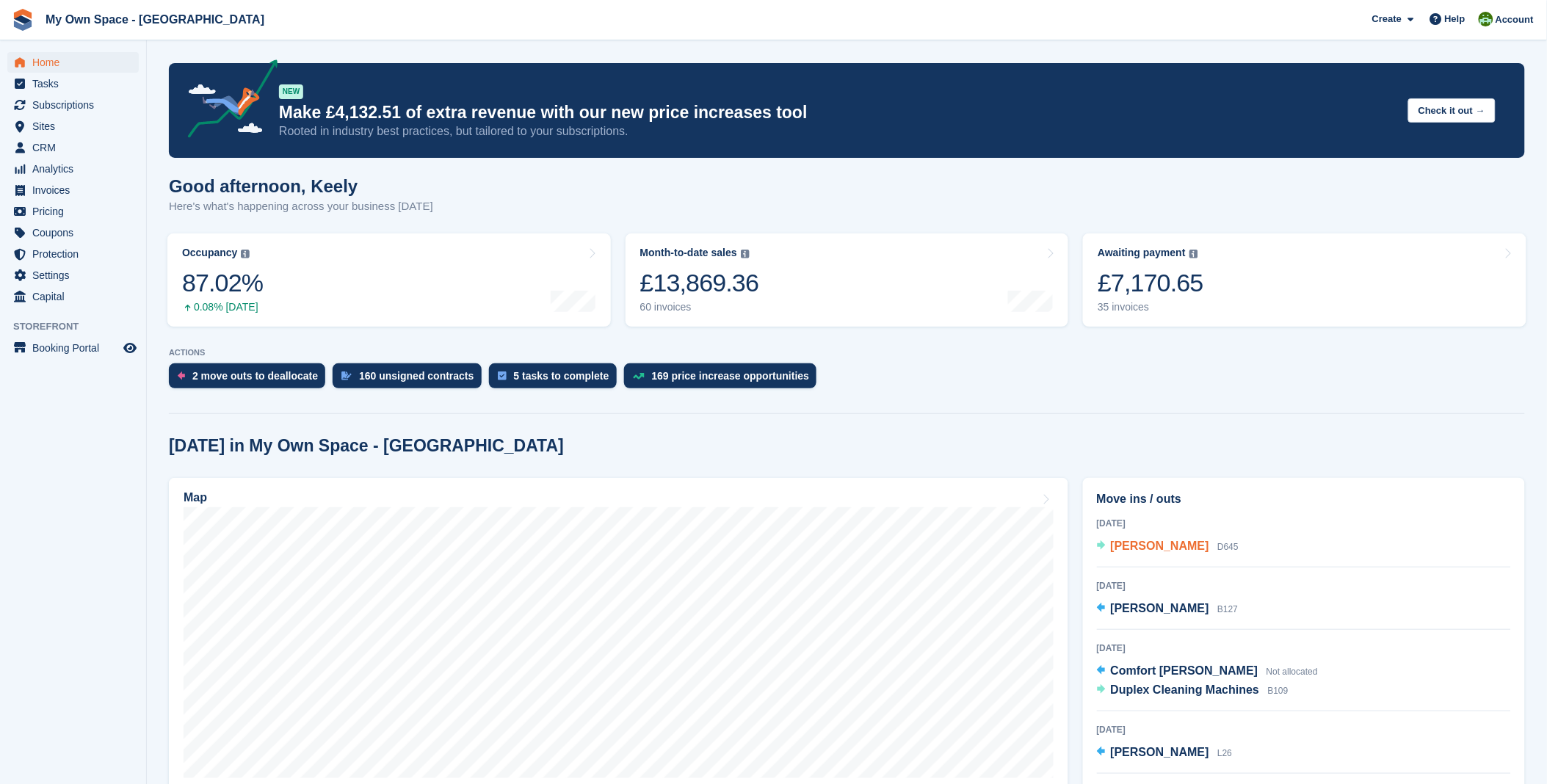
click at [1141, 552] on span "[PERSON_NAME]" at bounding box center [1160, 546] width 99 height 12
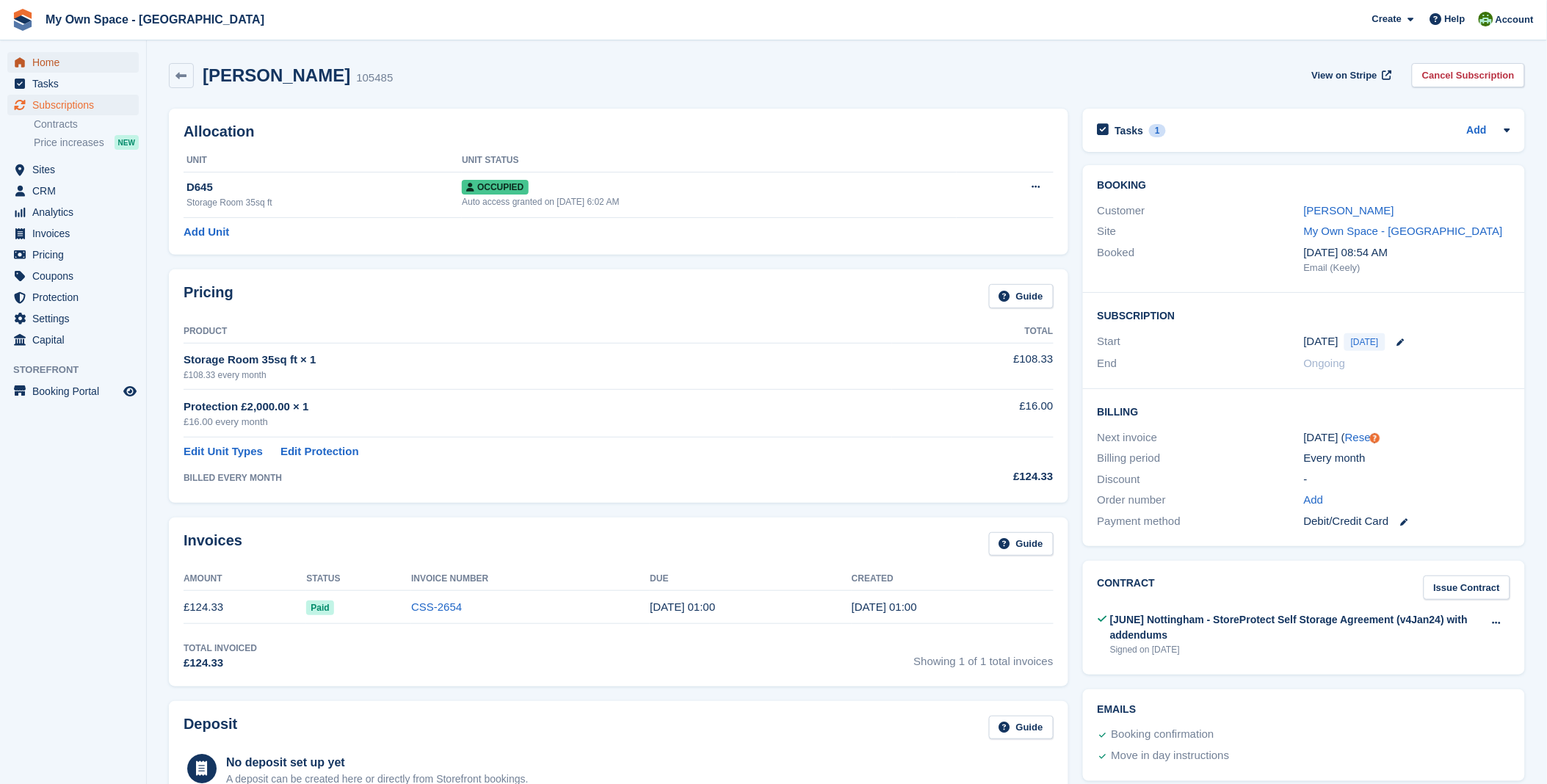
click at [45, 61] on span "Home" at bounding box center [76, 63] width 88 height 21
